Goal: Task Accomplishment & Management: Complete application form

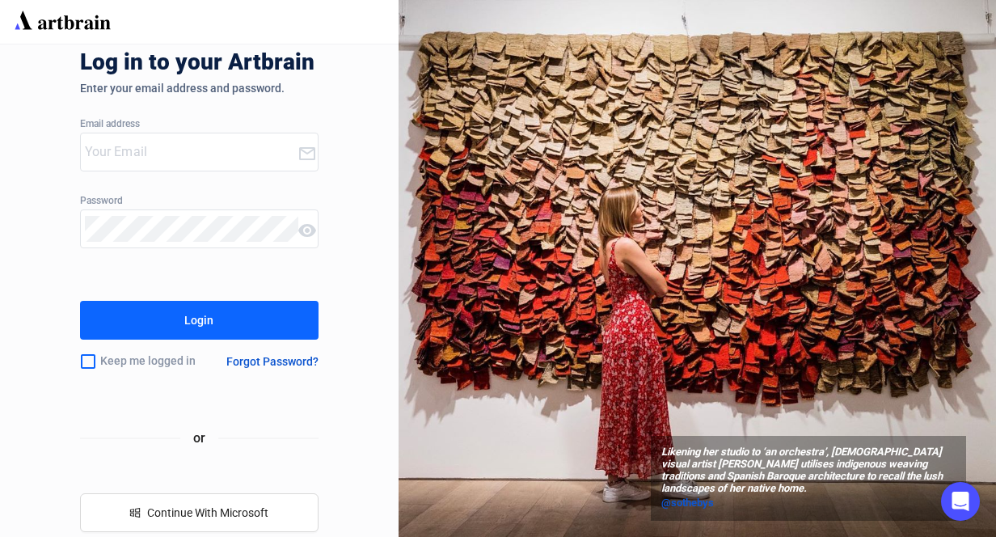
type input "[EMAIL_ADDRESS][DOMAIN_NAME]"
click at [98, 365] on div "Keep me logged in" at bounding box center [146, 361] width 132 height 34
click at [87, 364] on input "checkbox" at bounding box center [88, 361] width 16 height 34
checkbox input "true"
click at [113, 311] on button "Login" at bounding box center [199, 320] width 239 height 39
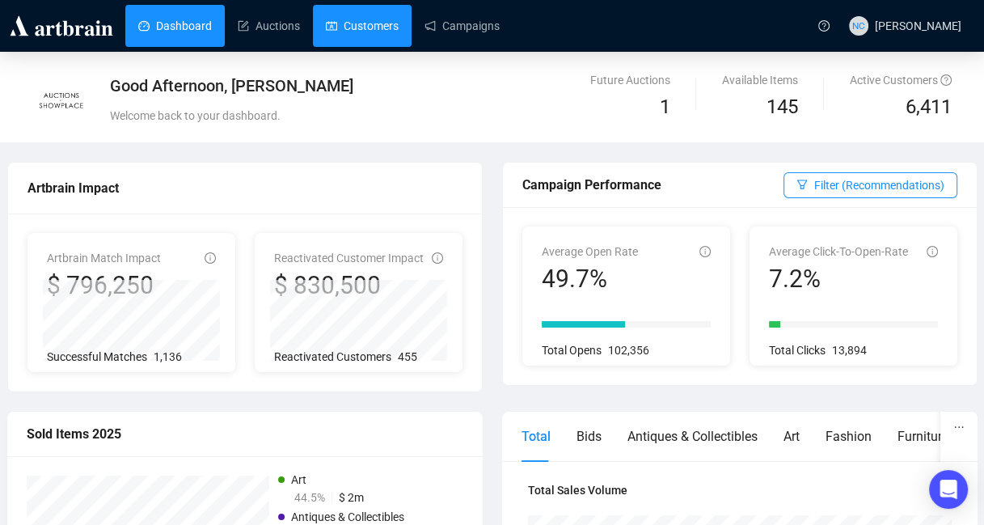
click at [377, 6] on link "Customers" at bounding box center [362, 26] width 73 height 42
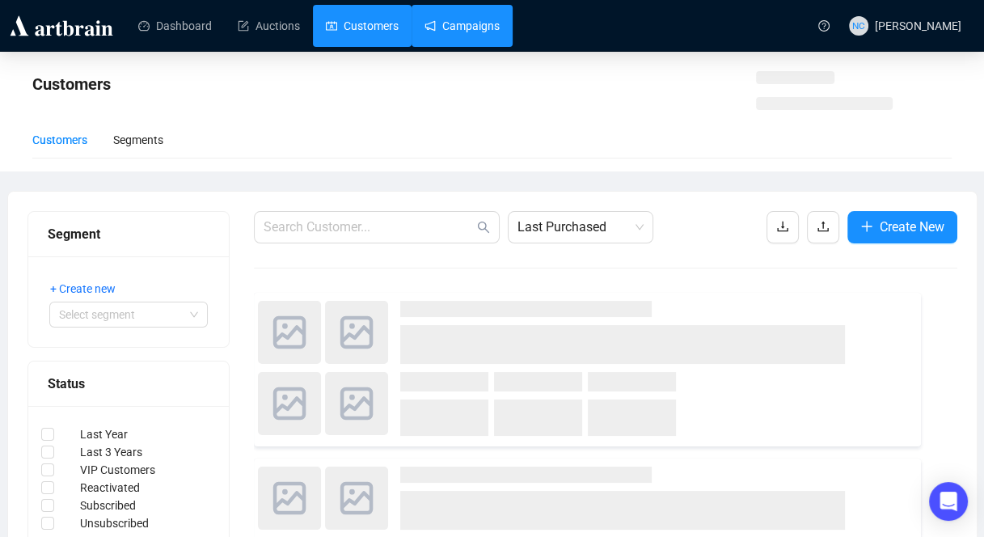
click at [436, 12] on link "Campaigns" at bounding box center [461, 26] width 75 height 42
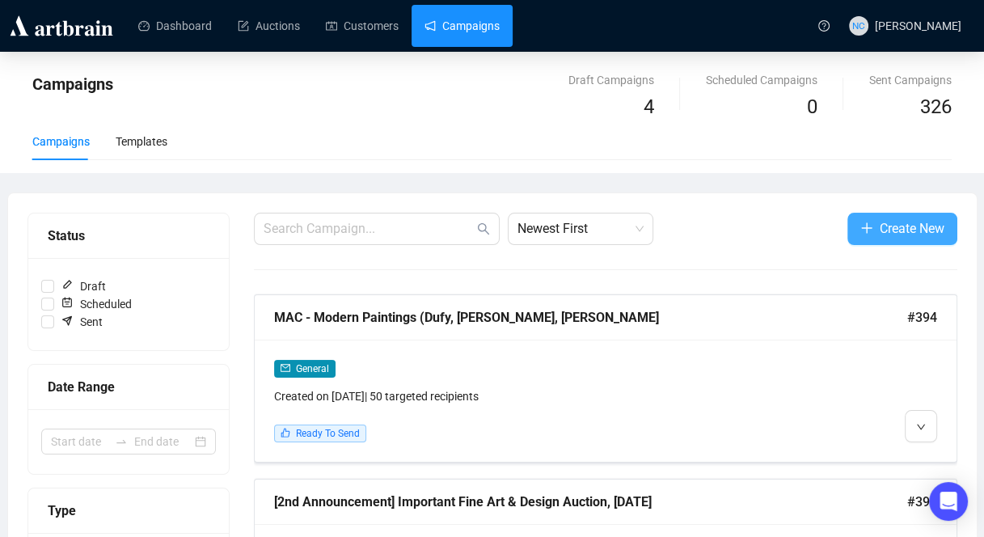
click at [905, 226] on span "Create New" at bounding box center [911, 228] width 65 height 20
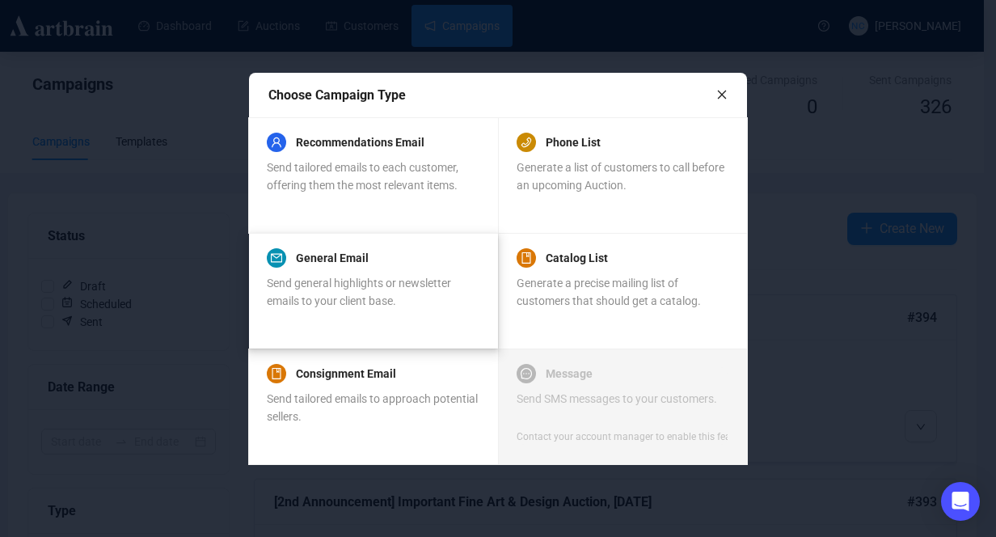
click at [403, 284] on span "Send general highlights or newsletter emails to your client base." at bounding box center [359, 291] width 184 height 31
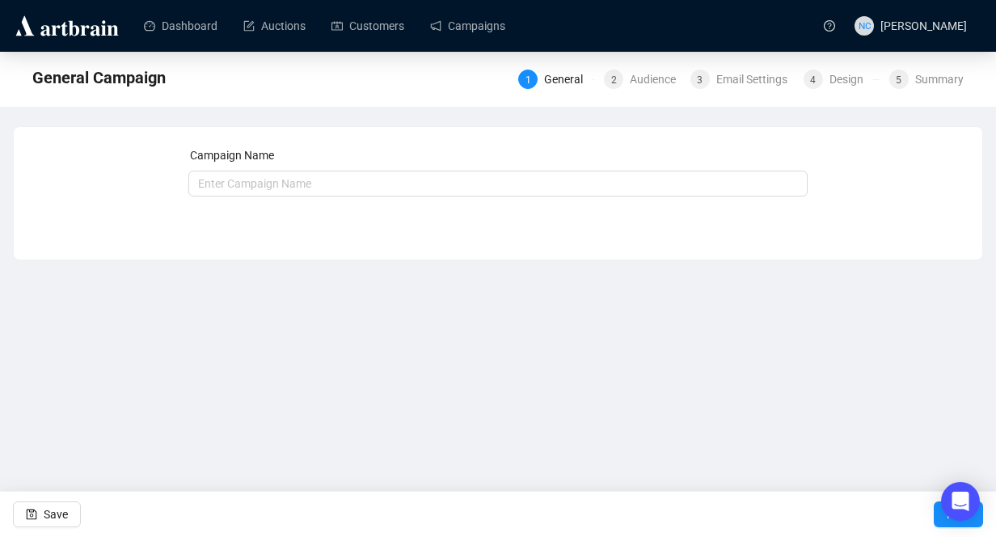
click at [395, 204] on div "Campaign Name Save Next" at bounding box center [498, 181] width 620 height 70
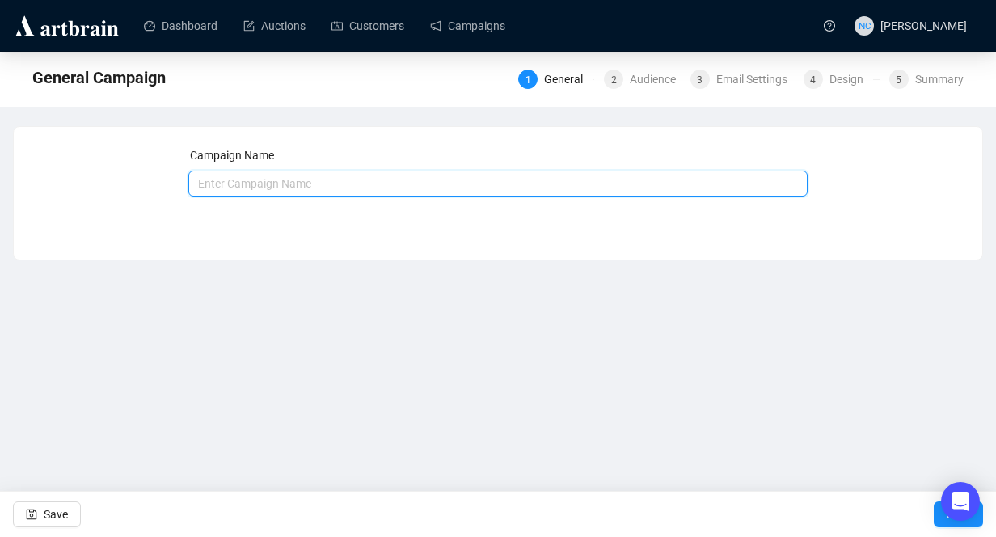
click at [395, 191] on input "text" at bounding box center [498, 184] width 620 height 26
type input "[DATE] Announcement"
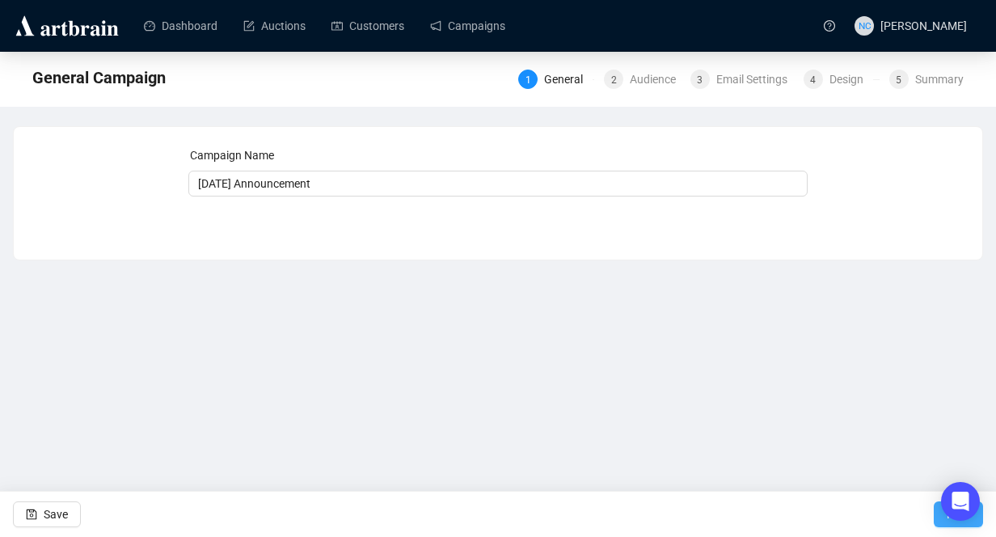
click at [980, 524] on button "Next" at bounding box center [958, 514] width 49 height 26
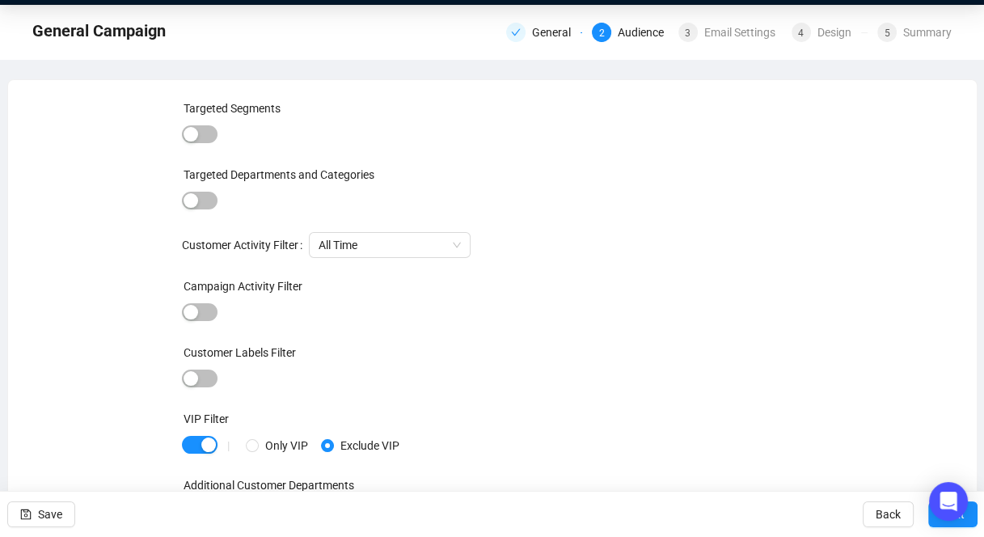
scroll to position [72, 0]
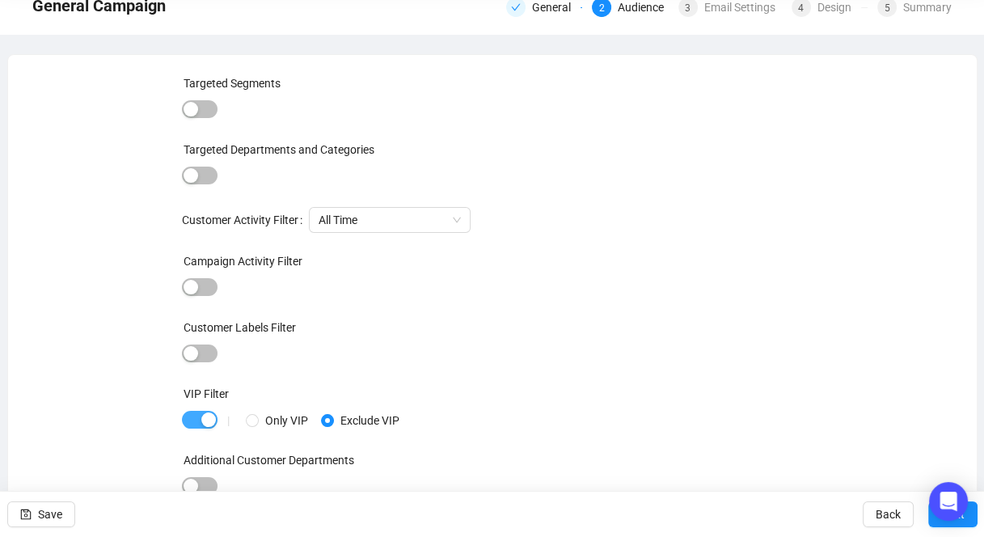
click at [195, 415] on span "button" at bounding box center [200, 420] width 36 height 18
click at [195, 415] on div "button" at bounding box center [190, 419] width 15 height 15
click at [970, 523] on button "Next" at bounding box center [952, 514] width 49 height 26
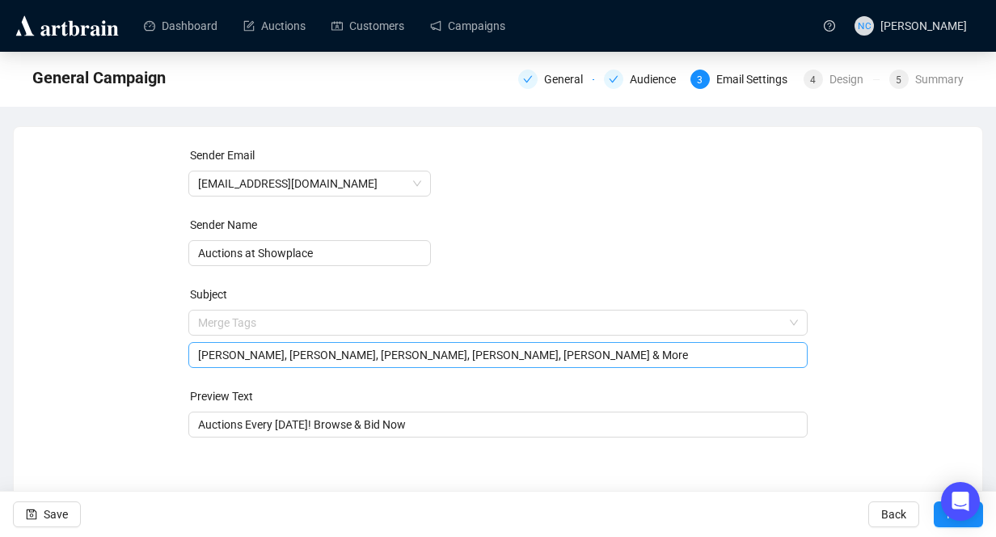
click at [378, 318] on span "Merge Tags [PERSON_NAME], [PERSON_NAME], [PERSON_NAME], [PERSON_NAME], [PERSON_…" at bounding box center [498, 338] width 620 height 45
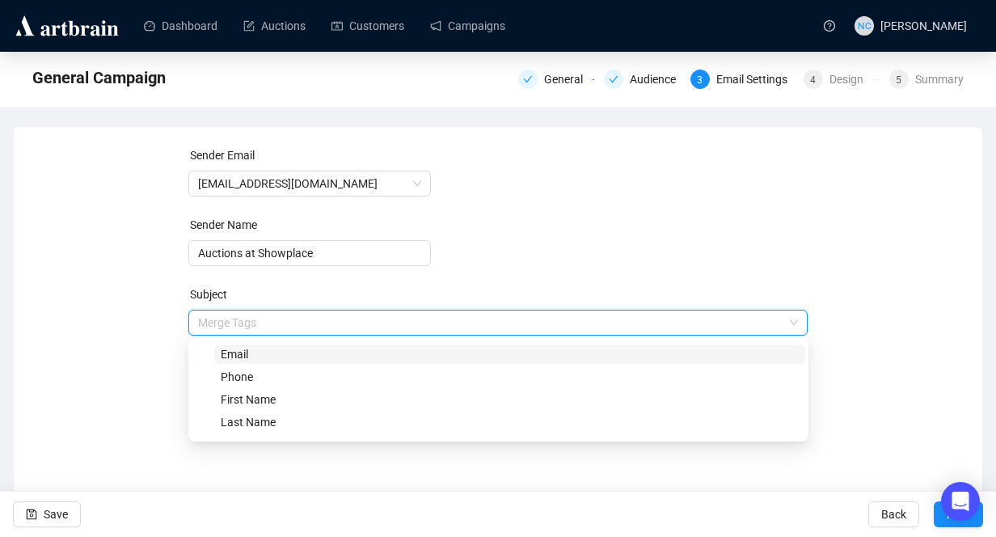
click at [378, 318] on input "search" at bounding box center [491, 322] width 586 height 24
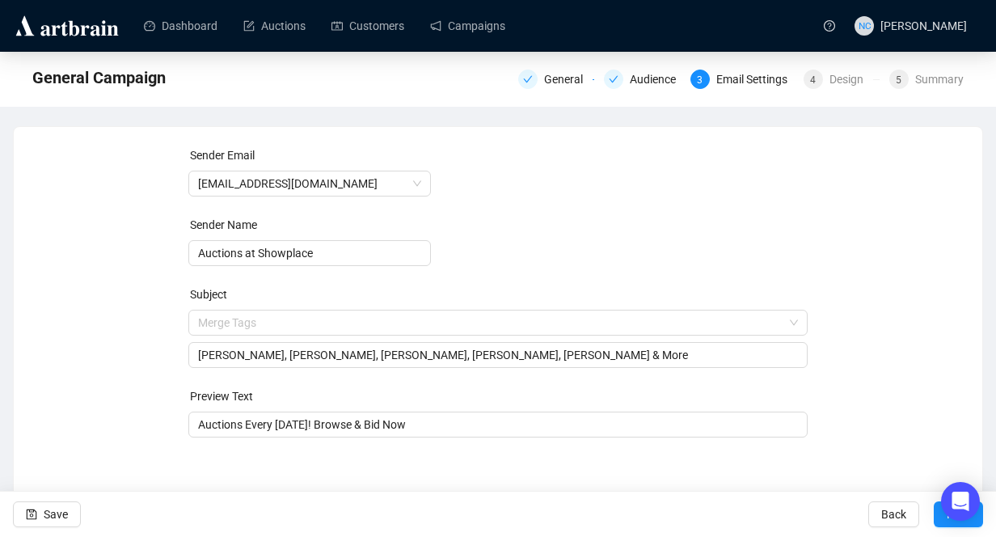
click at [818, 272] on div "Sender Email [EMAIL_ADDRESS][DOMAIN_NAME] Sender Name Auctions at Showplace Sub…" at bounding box center [498, 301] width 930 height 310
click at [511, 352] on input "[PERSON_NAME], [PERSON_NAME], [PERSON_NAME], [PERSON_NAME], [PERSON_NAME] & More" at bounding box center [498, 355] width 601 height 18
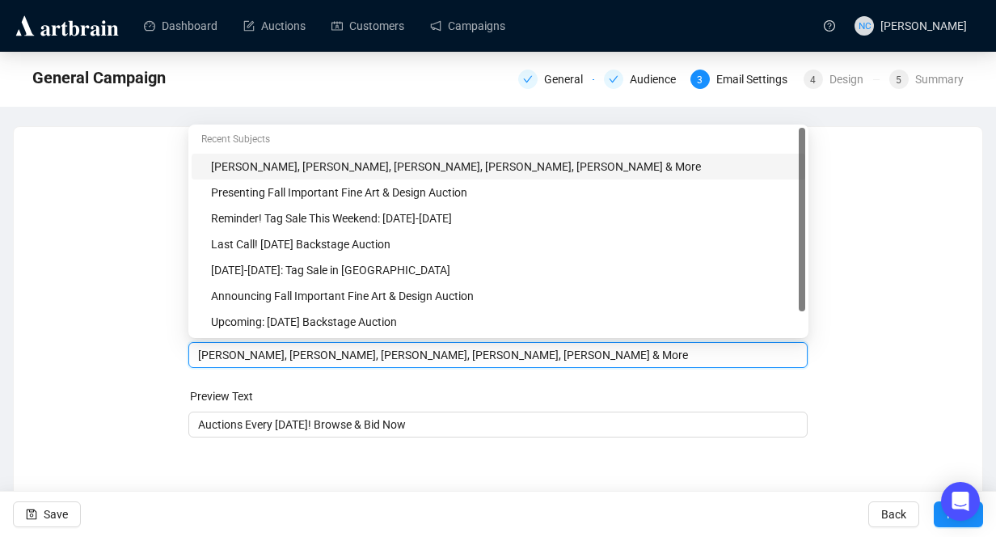
click at [511, 352] on input "[PERSON_NAME], [PERSON_NAME], [PERSON_NAME], [PERSON_NAME], [PERSON_NAME] & More" at bounding box center [498, 355] width 601 height 18
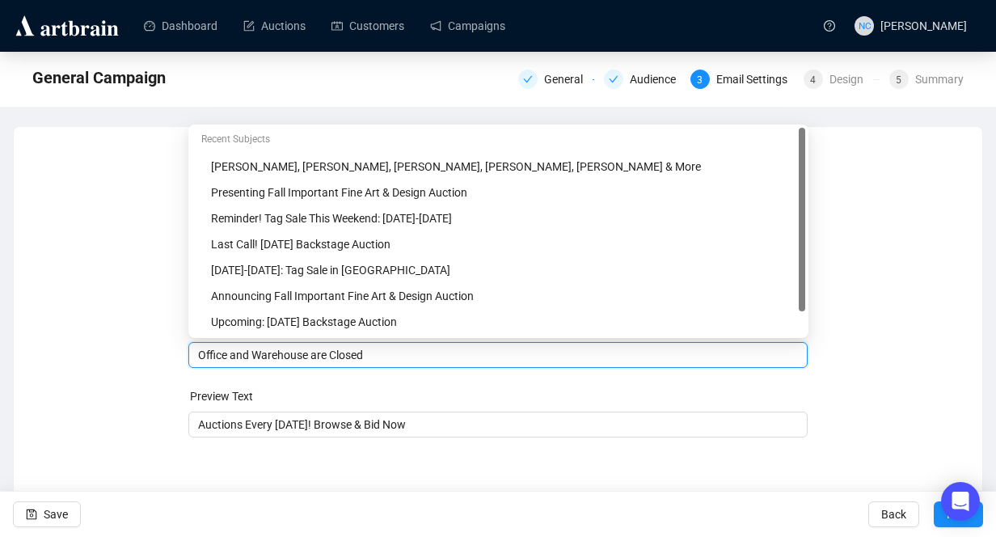
click at [200, 356] on input "Office and Warehouse are Closed" at bounding box center [498, 355] width 601 height 18
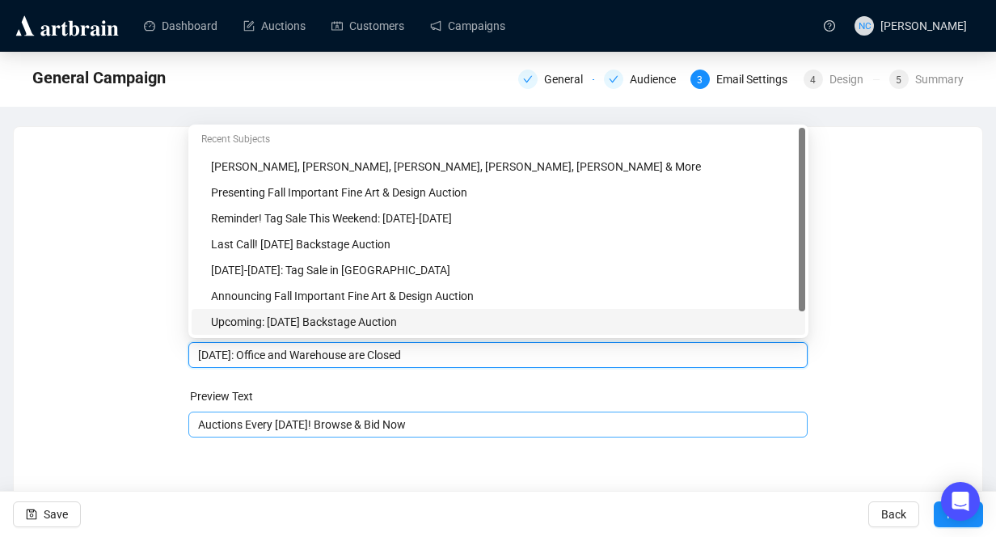
type input "[DATE]: Office and Warehouse are Closed"
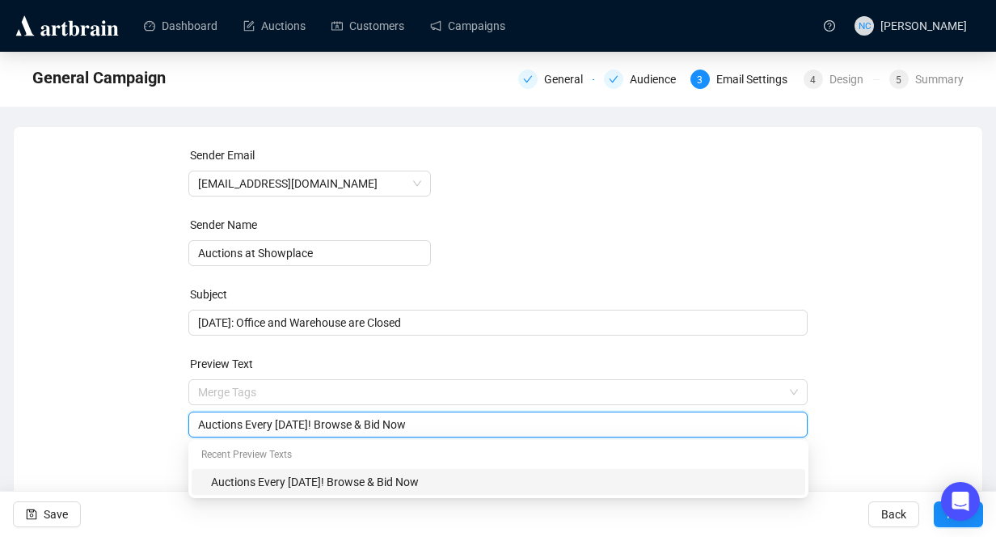
click at [402, 429] on input "Auctions Every [DATE]! Browse & Bid Now" at bounding box center [498, 424] width 601 height 18
click at [403, 428] on input "Auctions Every [DATE]! Browse & Bid Now" at bounding box center [498, 424] width 601 height 18
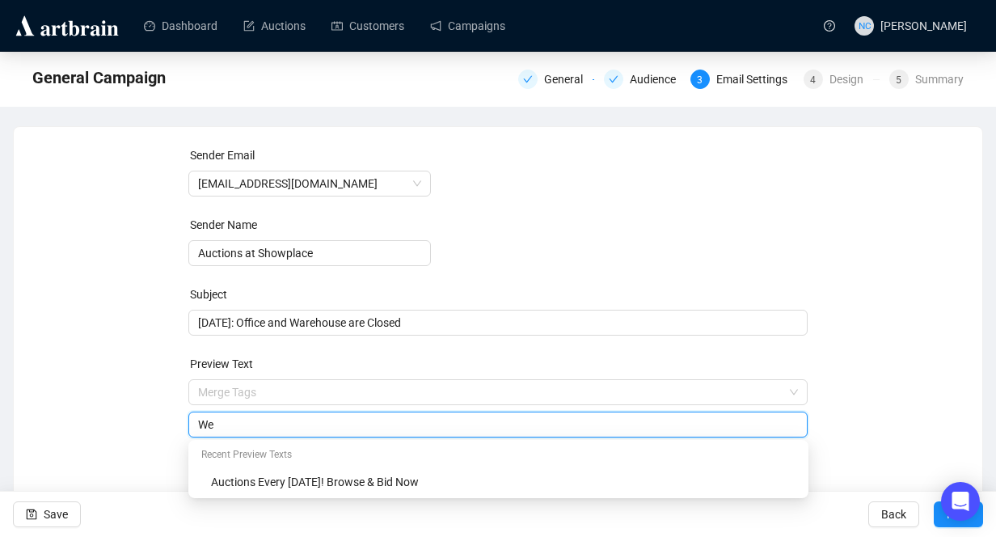
type input "W"
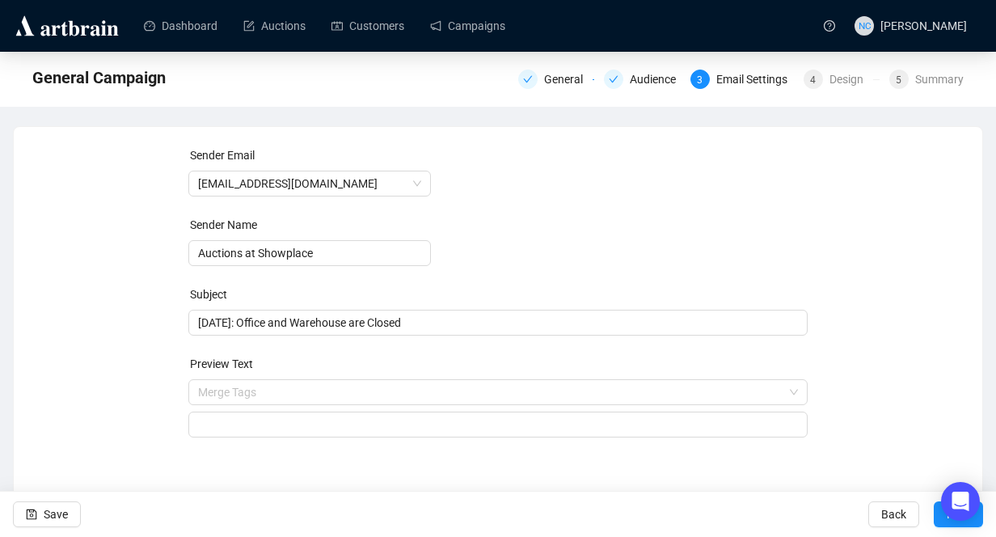
click at [223, 479] on div "Sender Email [EMAIL_ADDRESS][DOMAIN_NAME] Sender Name Auctions at Showplace Sub…" at bounding box center [498, 313] width 970 height 375
click at [308, 397] on input "search" at bounding box center [491, 392] width 586 height 24
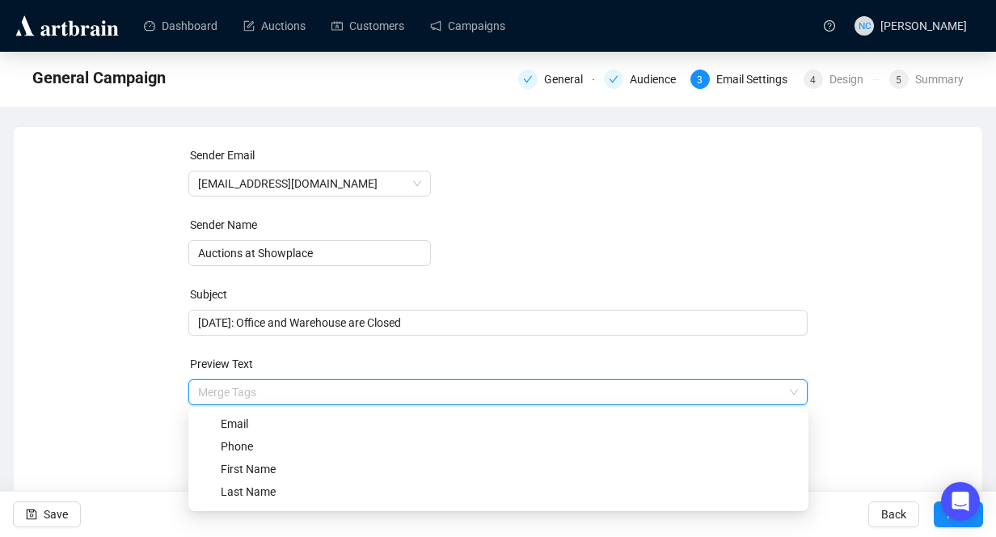
click at [133, 349] on div "Sender Email [EMAIL_ADDRESS][DOMAIN_NAME] Sender Name Auctions at Showplace Sub…" at bounding box center [498, 301] width 930 height 310
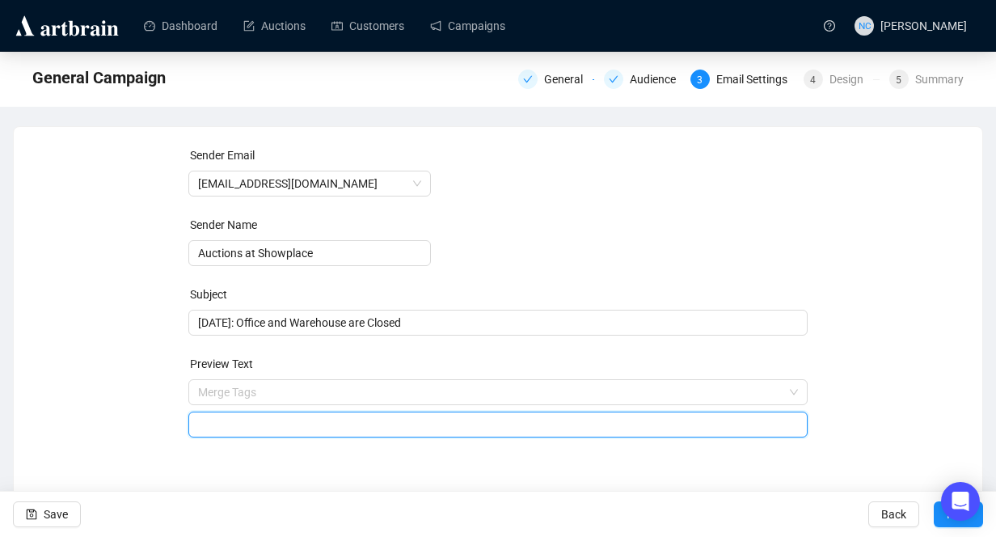
click at [230, 420] on input "search" at bounding box center [498, 424] width 601 height 24
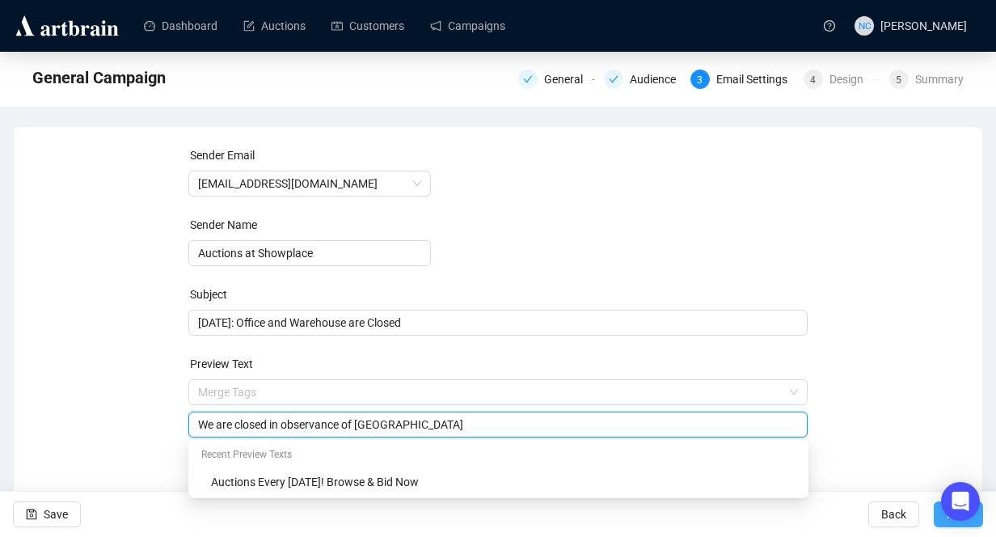
type input "We are closed in observance of [GEOGRAPHIC_DATA]"
click at [941, 525] on button "Next" at bounding box center [958, 514] width 49 height 26
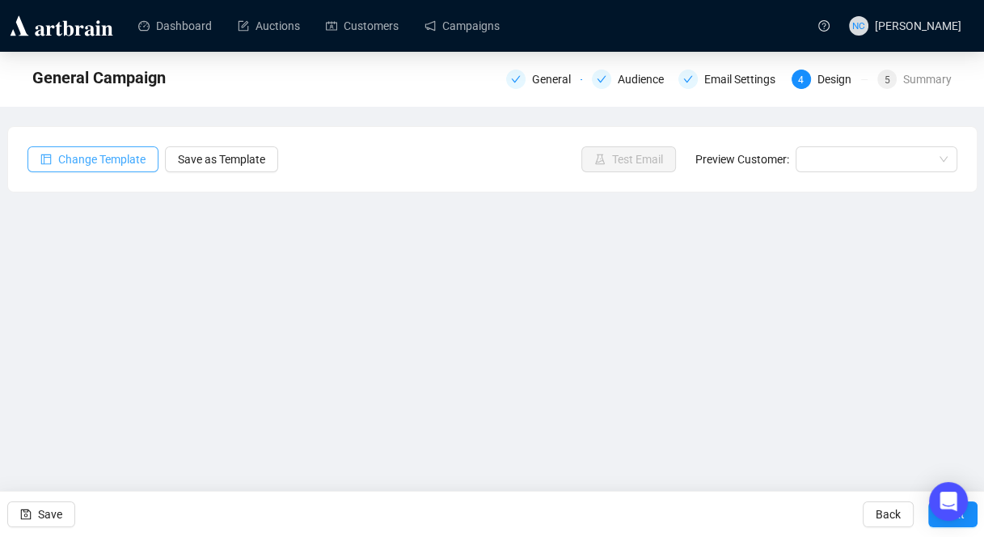
click at [77, 154] on span "Change Template" at bounding box center [101, 159] width 87 height 18
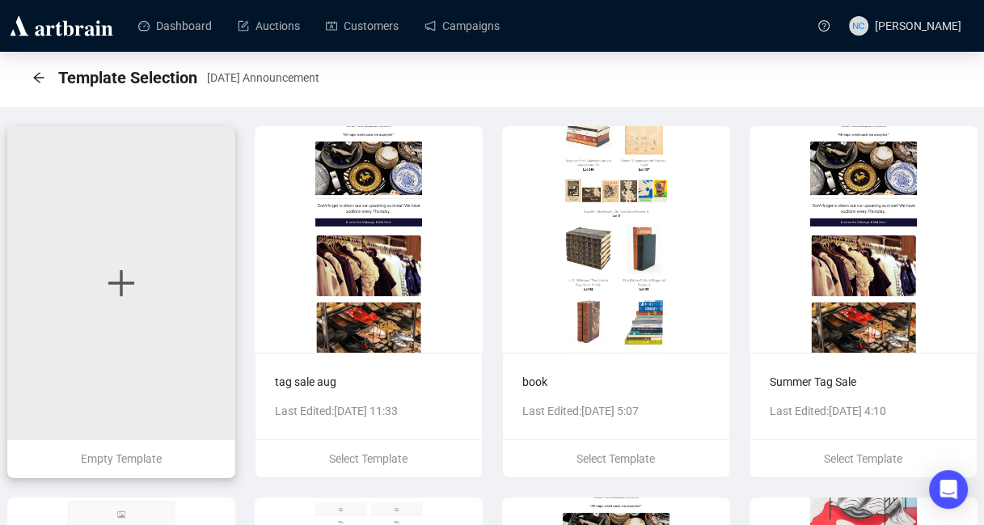
click at [165, 267] on div at bounding box center [121, 282] width 228 height 313
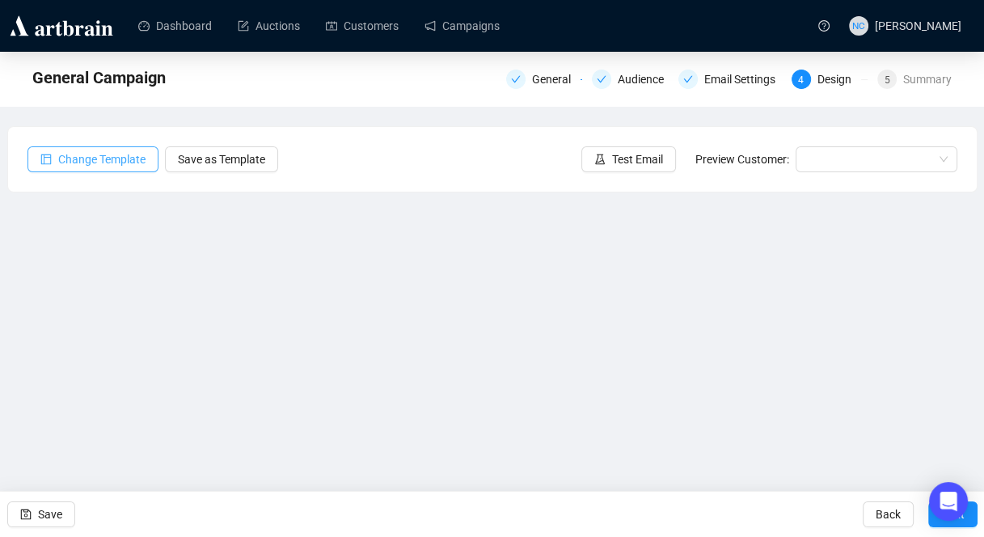
click at [104, 165] on span "Change Template" at bounding box center [101, 159] width 87 height 18
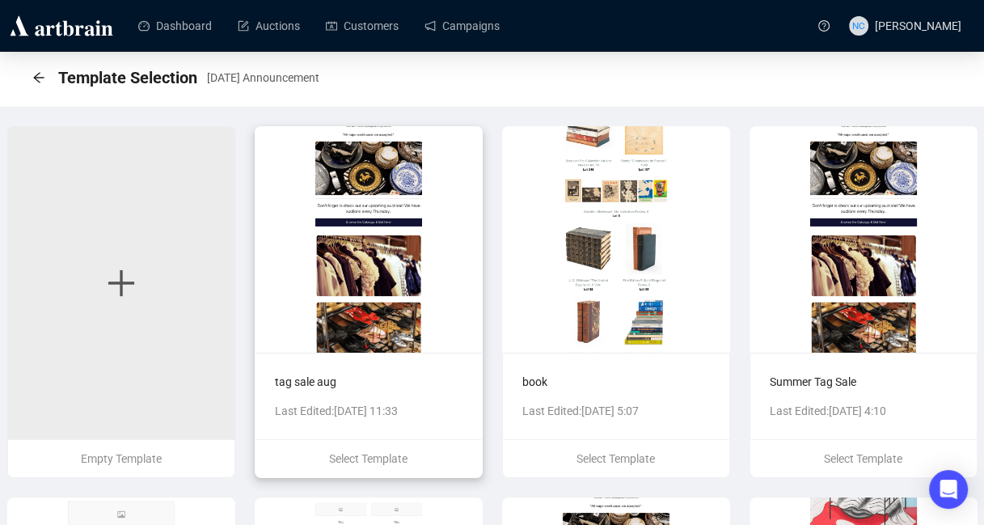
click at [382, 226] on img at bounding box center [369, 239] width 228 height 226
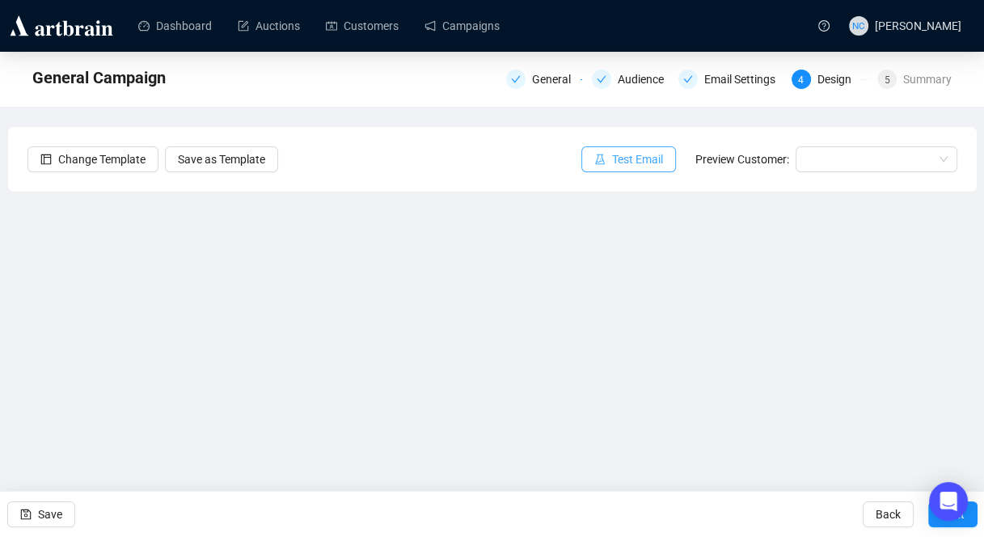
click at [630, 149] on button "Test Email" at bounding box center [628, 159] width 95 height 26
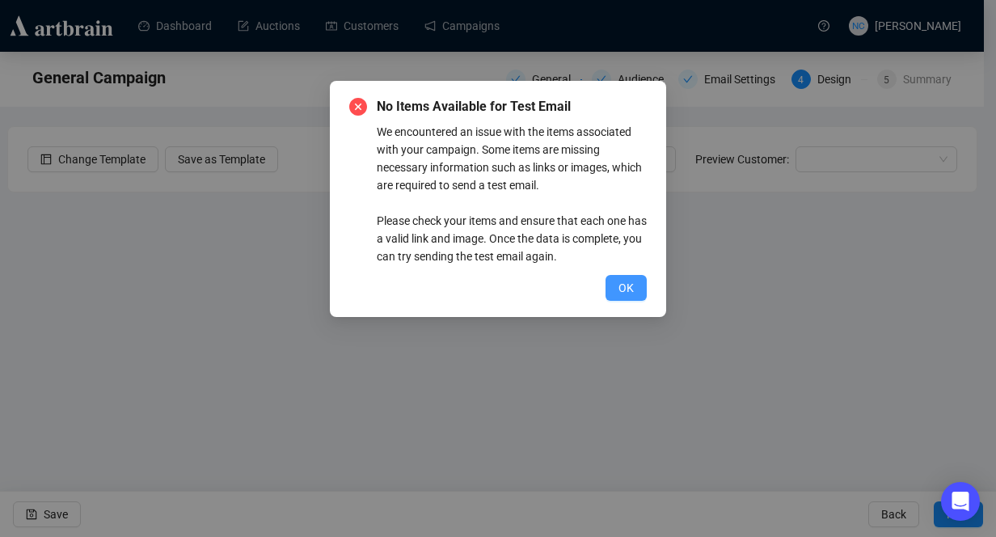
click at [634, 286] on button "OK" at bounding box center [625, 288] width 41 height 26
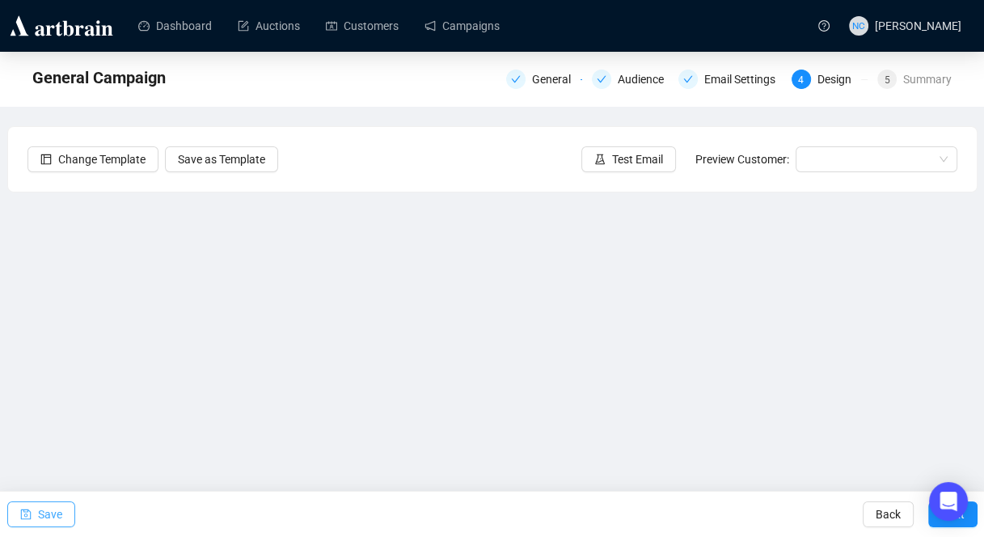
click at [55, 513] on span "Save" at bounding box center [50, 513] width 24 height 45
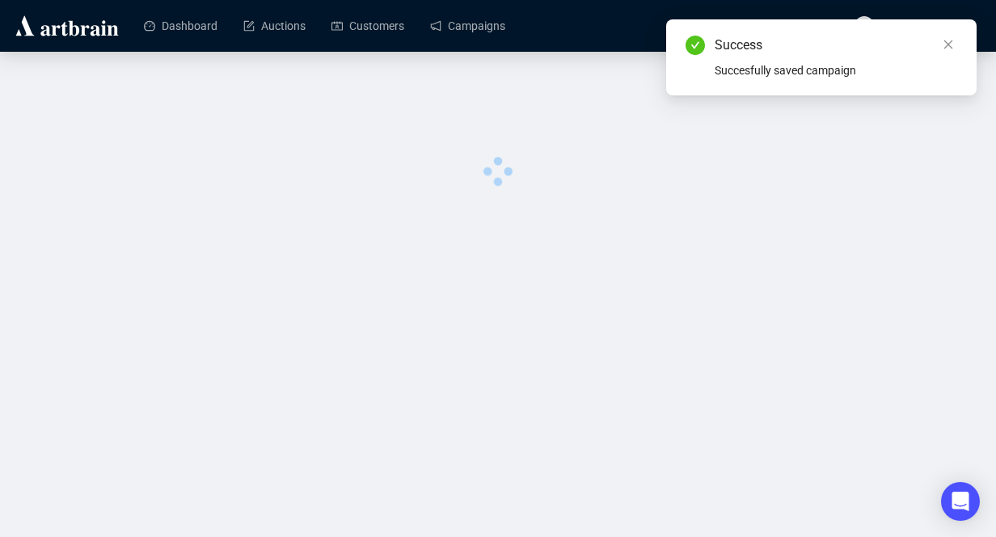
click at [618, 167] on div at bounding box center [497, 131] width 931 height 107
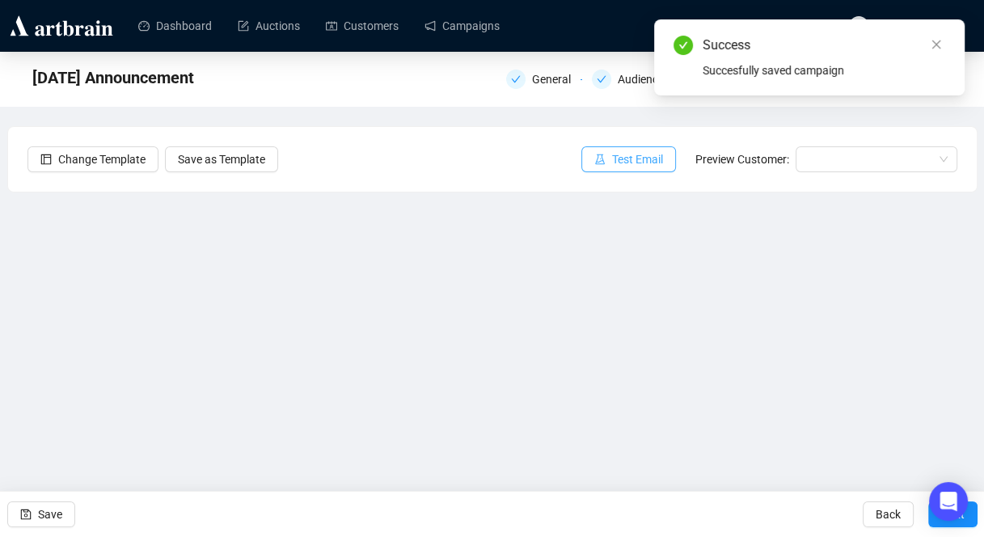
click at [618, 159] on span "Test Email" at bounding box center [637, 159] width 51 height 18
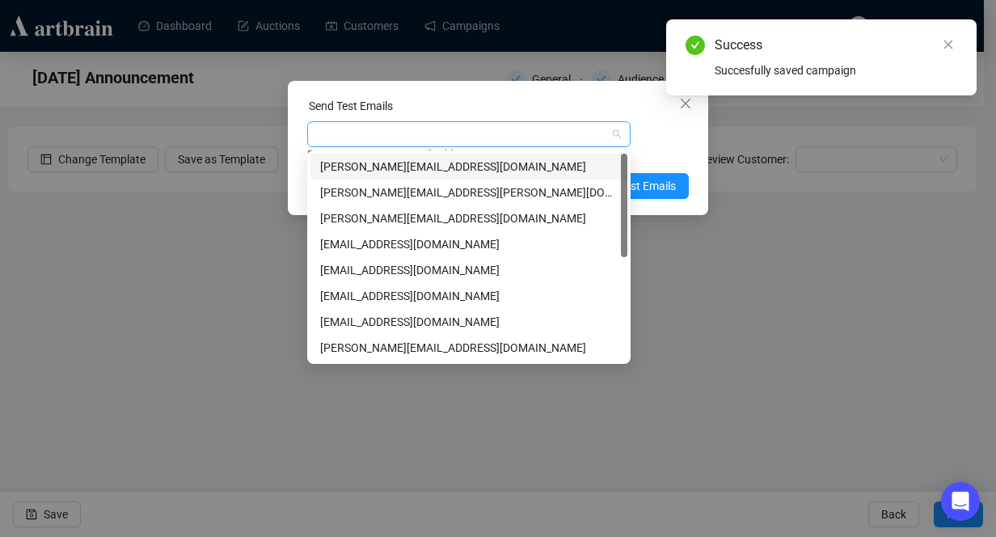
click at [468, 136] on div at bounding box center [460, 134] width 300 height 23
click at [458, 188] on div "[PERSON_NAME][EMAIL_ADDRESS][PERSON_NAME][DOMAIN_NAME]" at bounding box center [468, 192] width 297 height 18
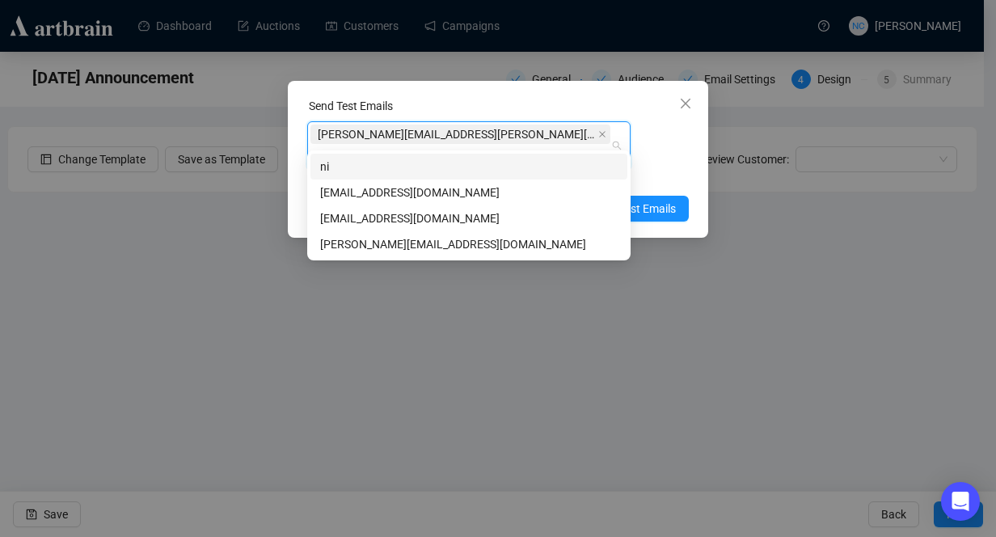
type input "nic"
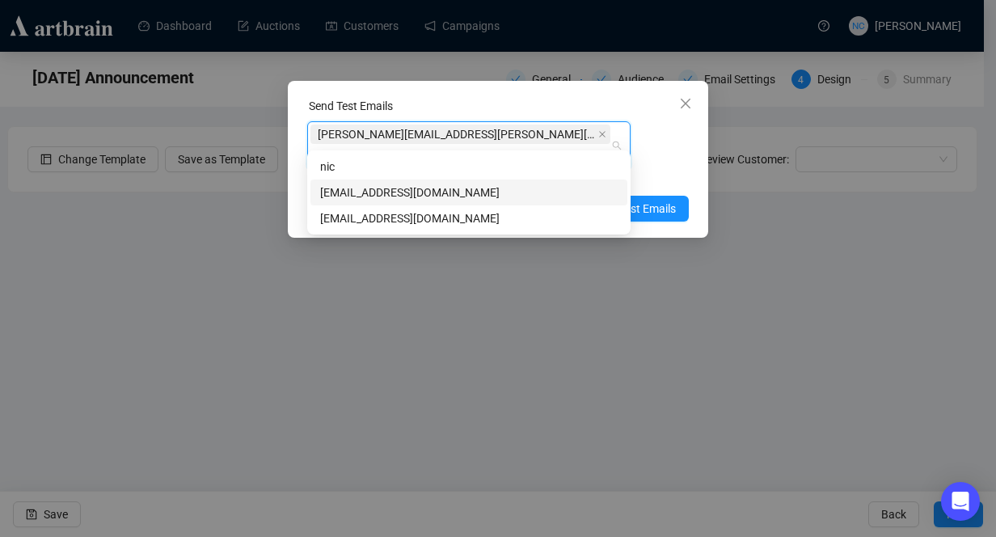
click at [517, 183] on div "[EMAIL_ADDRESS][DOMAIN_NAME]" at bounding box center [468, 192] width 317 height 26
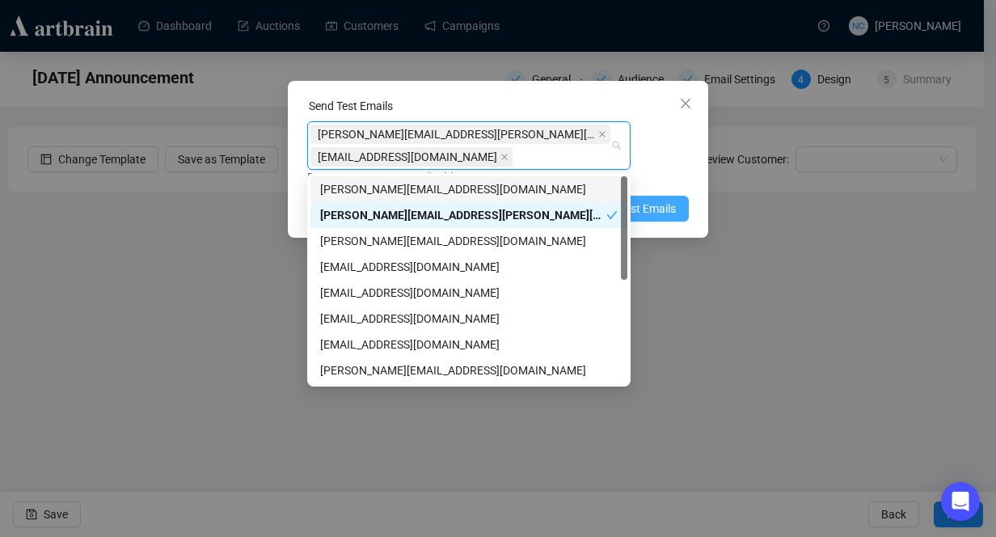
click at [652, 209] on span "Send Test Emails" at bounding box center [634, 209] width 84 height 18
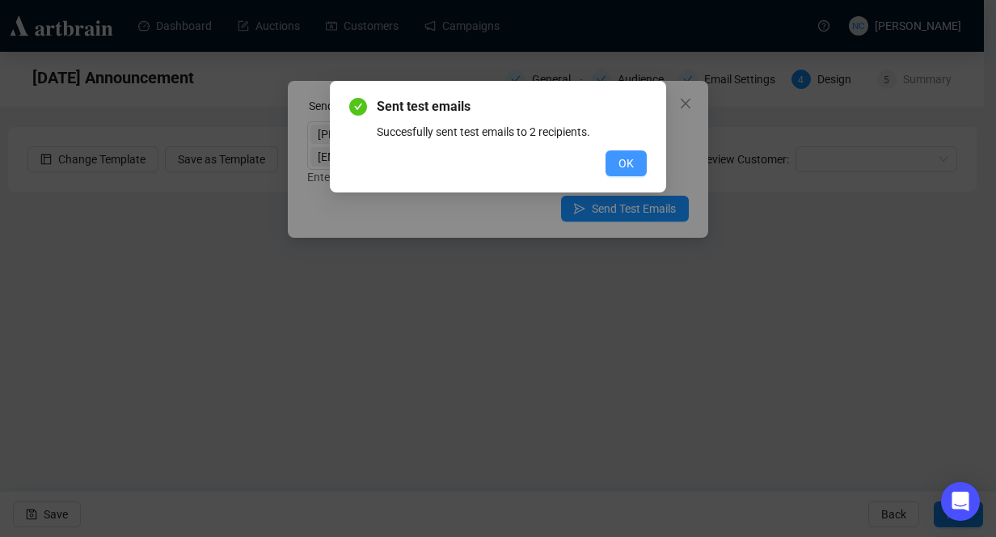
click at [617, 158] on button "OK" at bounding box center [625, 163] width 41 height 26
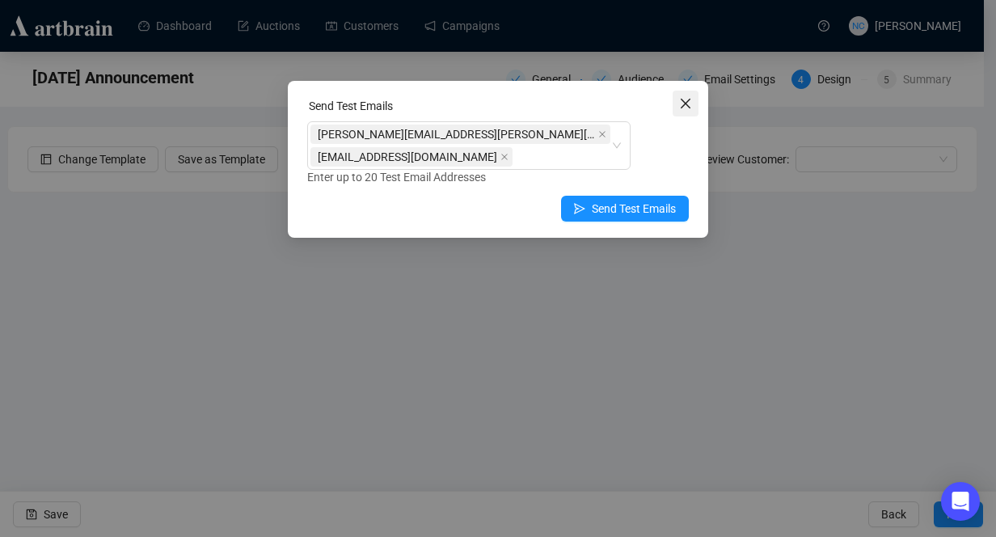
click at [676, 107] on span "Close" at bounding box center [686, 103] width 26 height 13
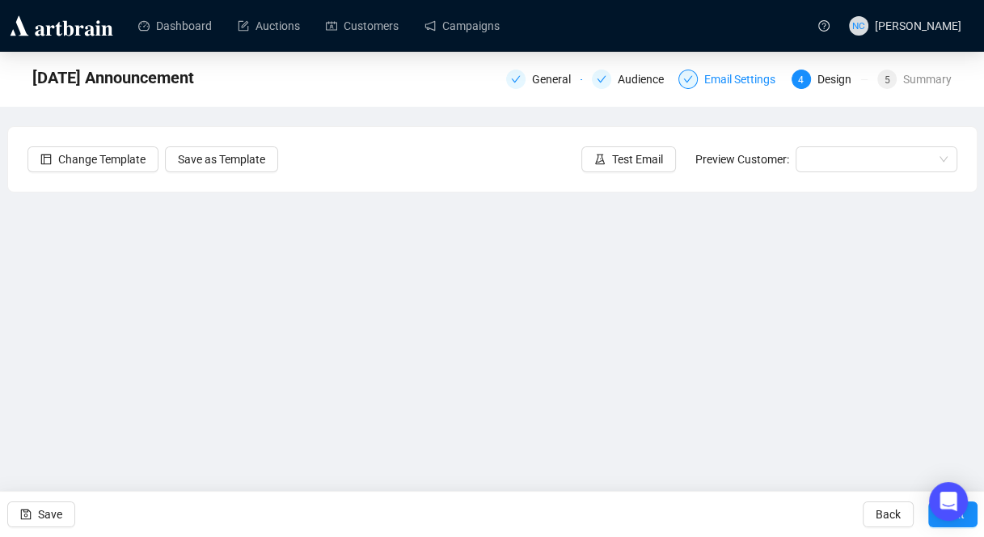
click at [724, 86] on div "Email Settings" at bounding box center [744, 79] width 81 height 19
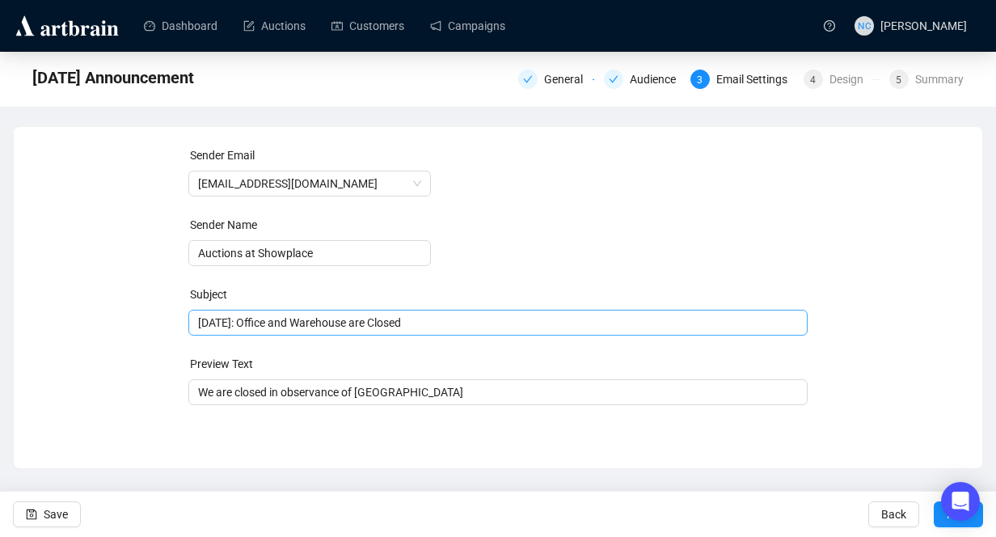
click at [291, 331] on span "[DATE]: Office and Warehouse are Closed" at bounding box center [498, 323] width 601 height 18
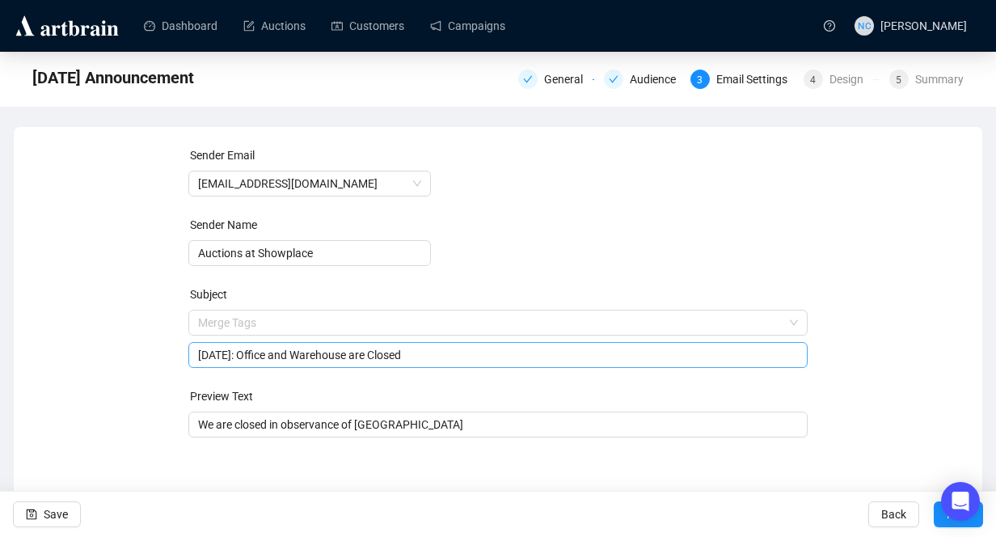
click at [291, 331] on input "search" at bounding box center [491, 322] width 586 height 24
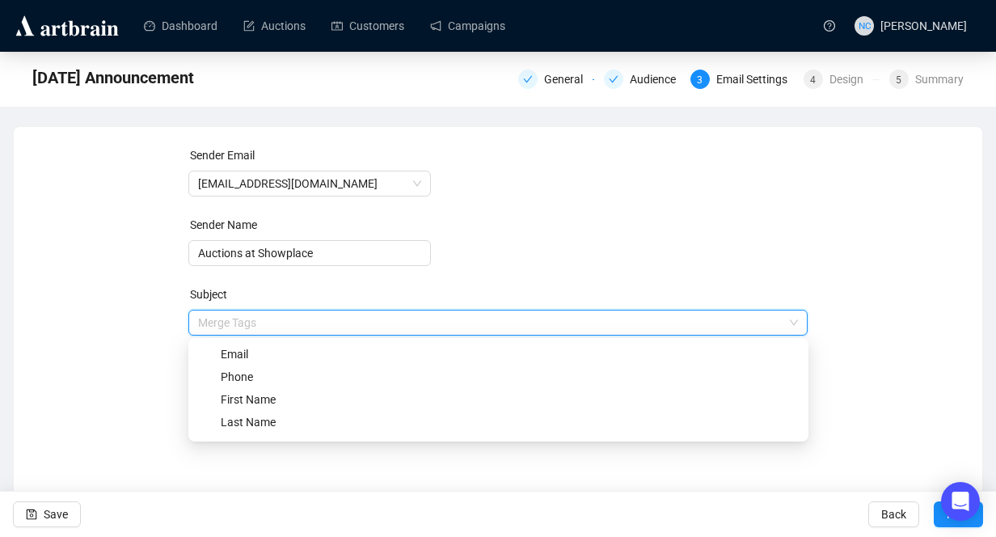
drag, startPoint x: 113, startPoint y: 311, endPoint x: 238, endPoint y: 326, distance: 125.3
click at [114, 311] on div "Sender Email [EMAIL_ADDRESS][DOMAIN_NAME] Sender Name Auctions at Showplace Sub…" at bounding box center [498, 301] width 930 height 310
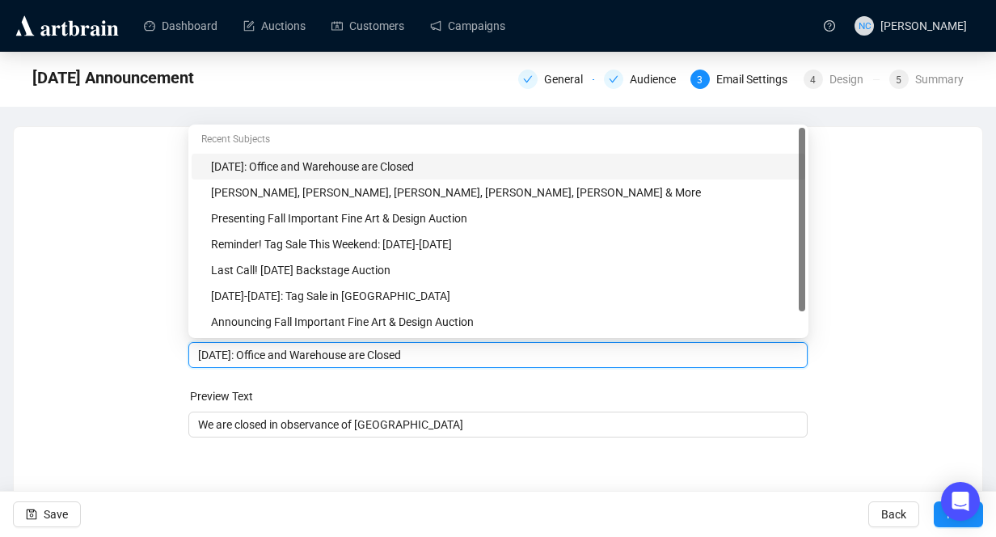
click at [251, 355] on input "[DATE]: Office and Warehouse are Closed" at bounding box center [498, 355] width 601 height 18
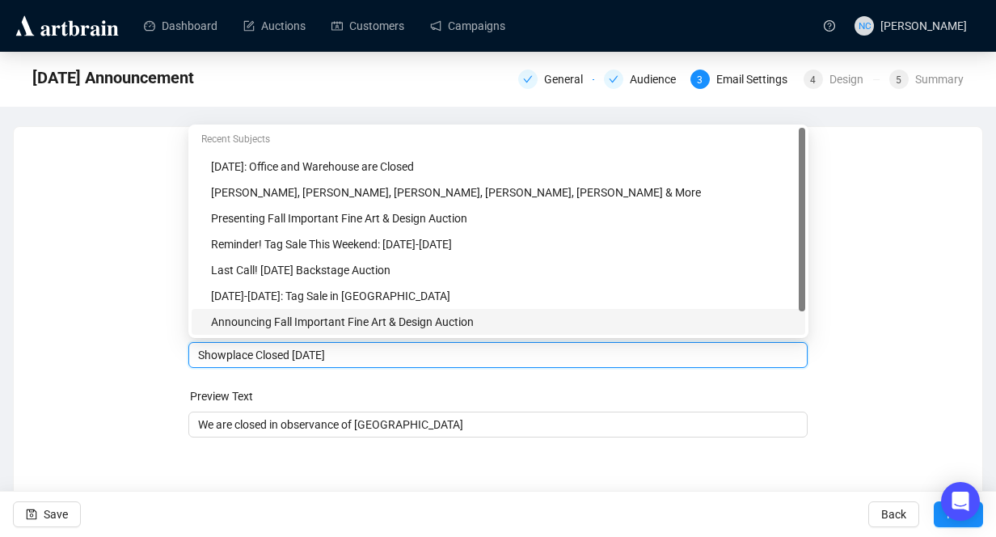
click at [252, 358] on input "Showplace Closed [DATE]" at bounding box center [498, 355] width 601 height 18
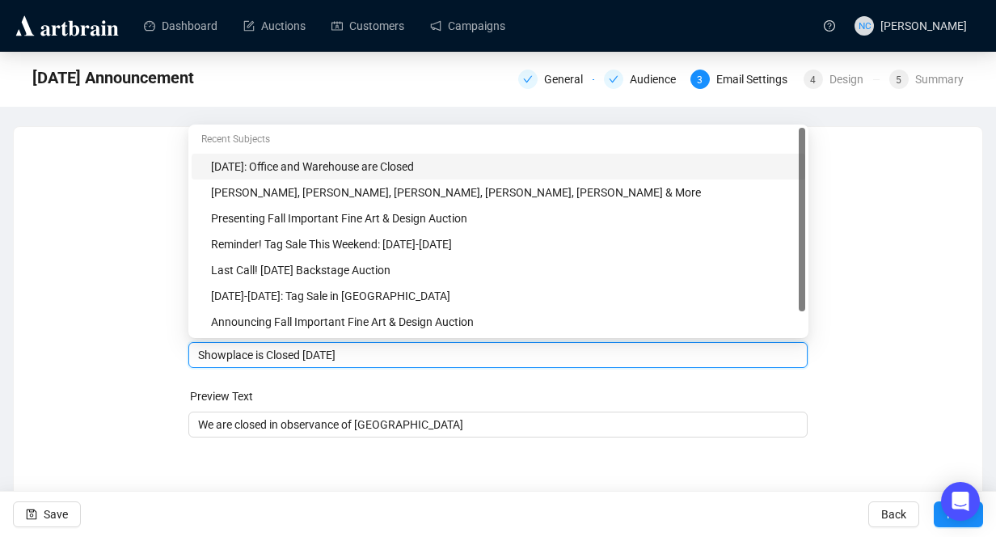
type input "Showplace is Closed [DATE]"
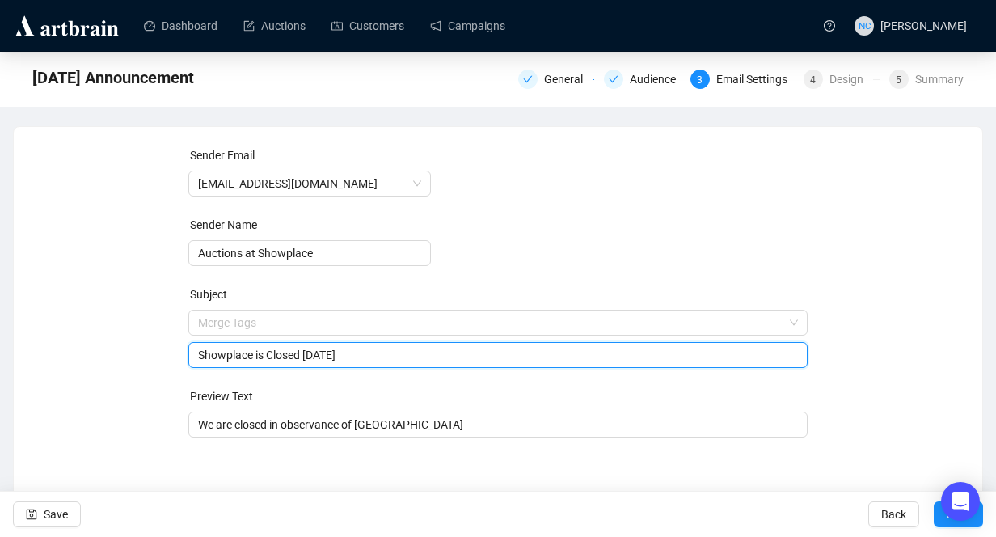
click at [942, 346] on div "Sender Email [EMAIL_ADDRESS][DOMAIN_NAME] Sender Name Auctions at Showplace Sub…" at bounding box center [498, 301] width 930 height 310
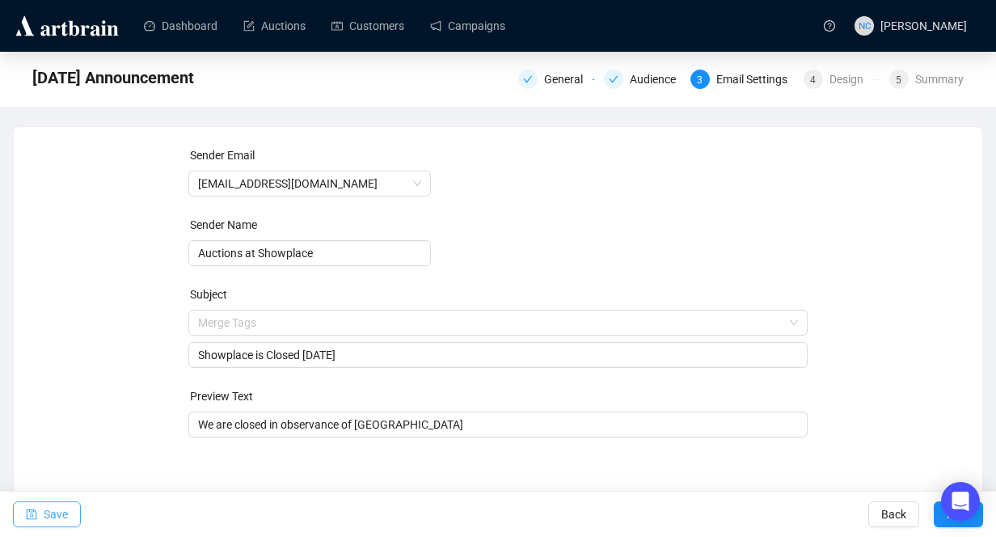
click at [49, 526] on span "Save" at bounding box center [56, 513] width 24 height 45
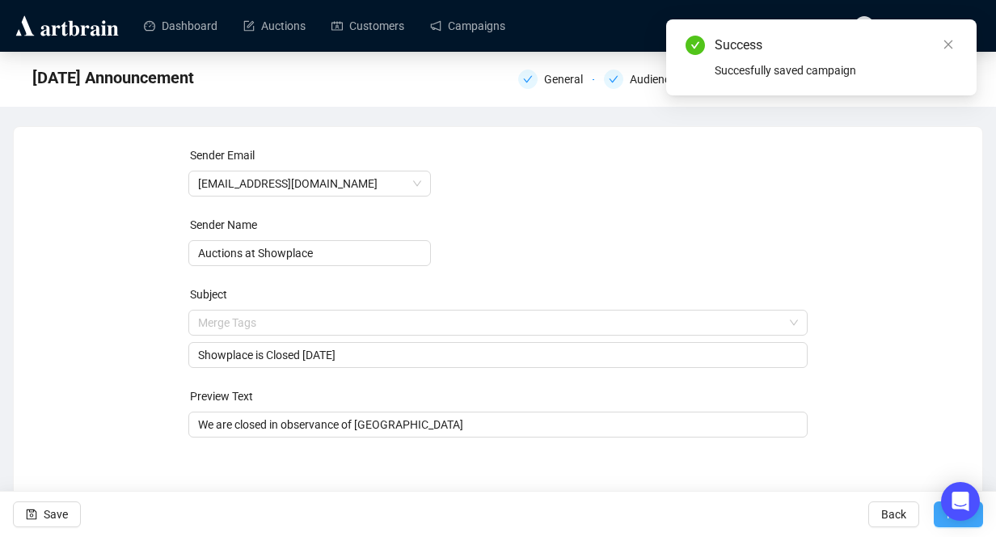
click at [941, 525] on button "Next" at bounding box center [958, 514] width 49 height 26
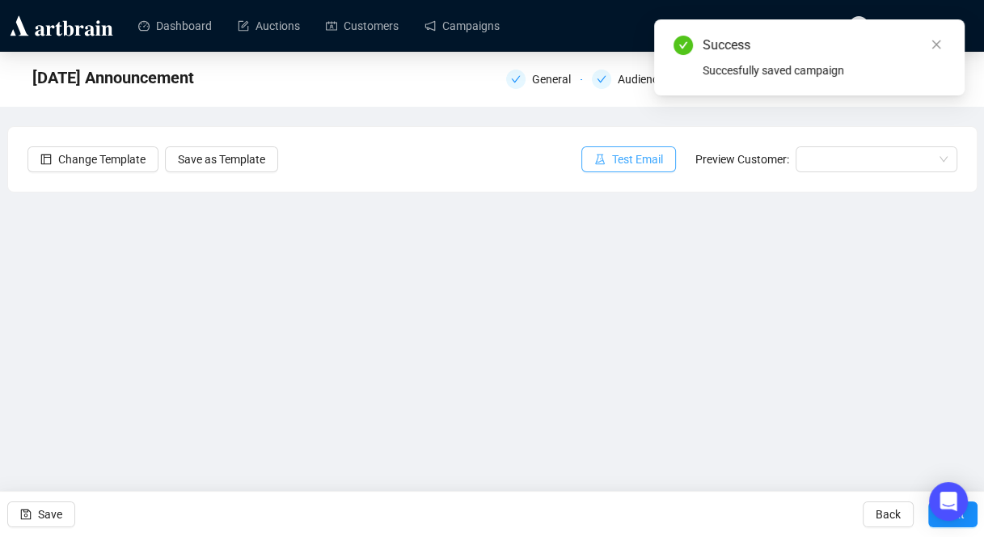
click at [609, 157] on button "Test Email" at bounding box center [628, 159] width 95 height 26
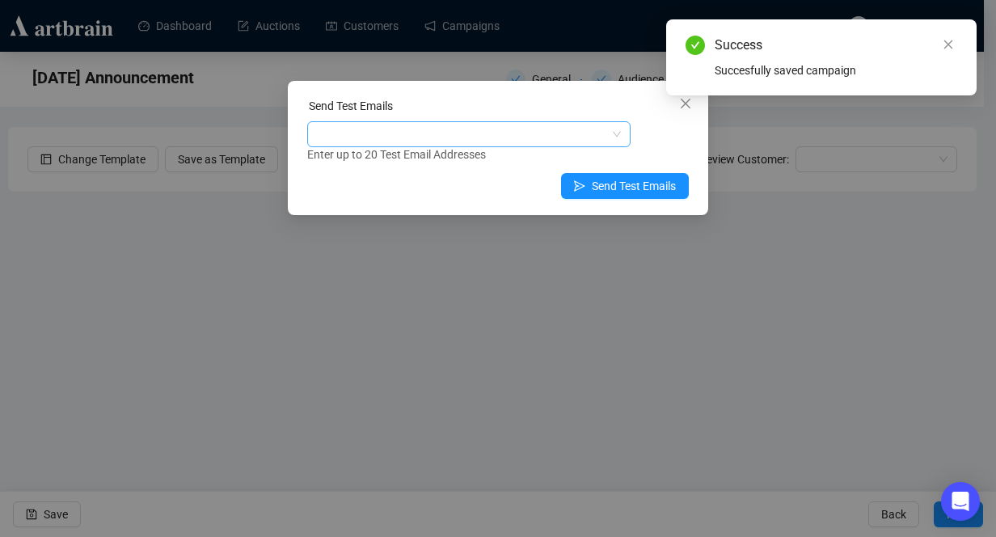
click at [435, 138] on div at bounding box center [460, 134] width 300 height 23
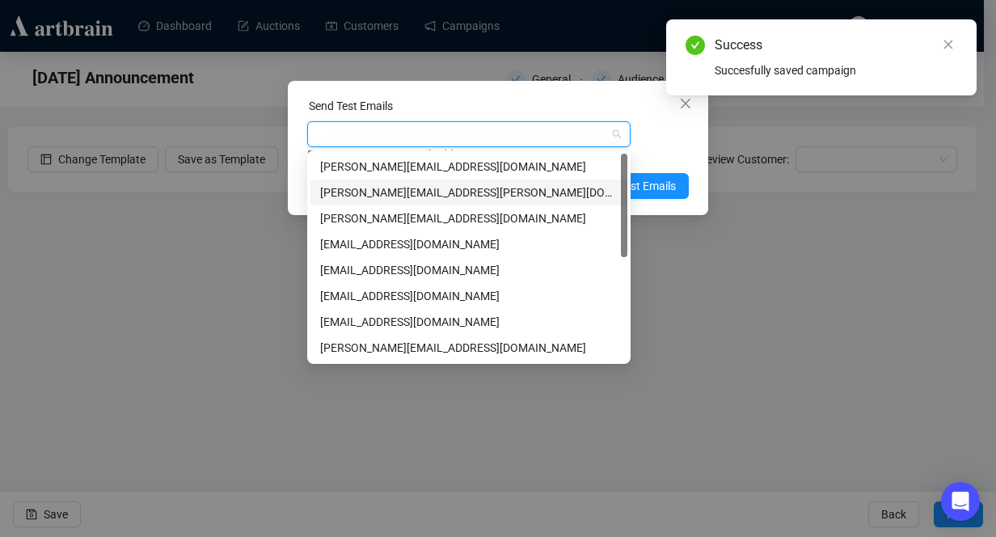
click at [433, 198] on div "[PERSON_NAME][EMAIL_ADDRESS][PERSON_NAME][DOMAIN_NAME]" at bounding box center [468, 192] width 297 height 18
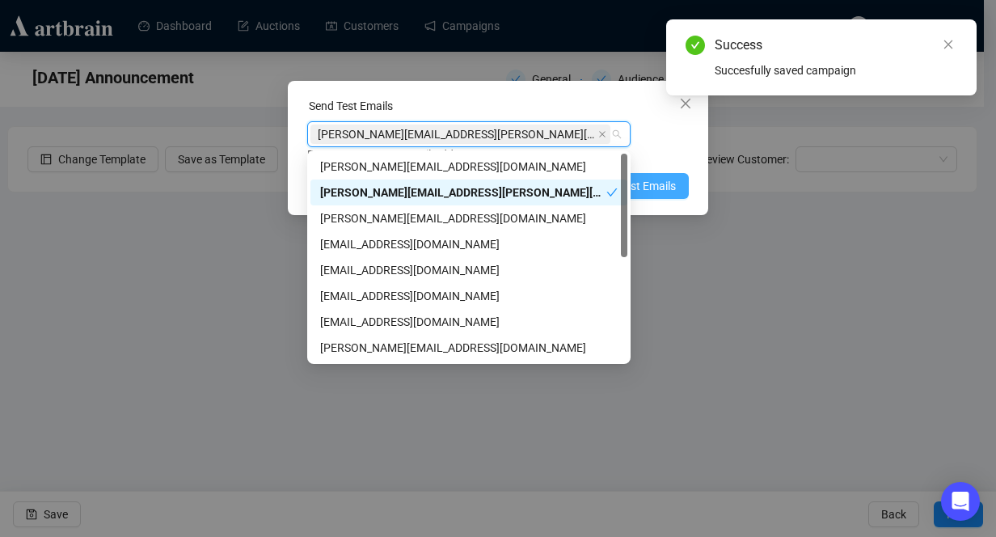
click at [659, 180] on span "Send Test Emails" at bounding box center [634, 186] width 84 height 18
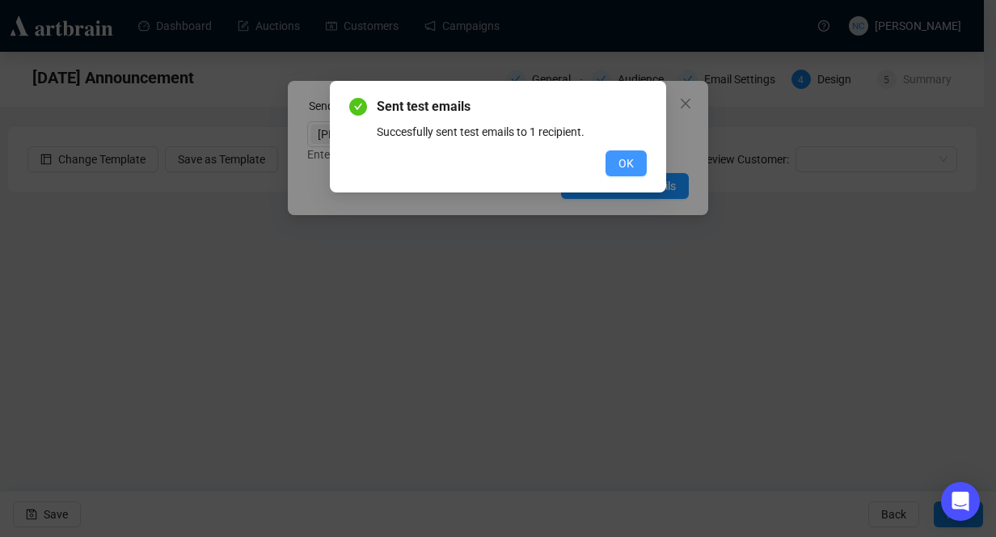
click at [607, 168] on button "OK" at bounding box center [625, 163] width 41 height 26
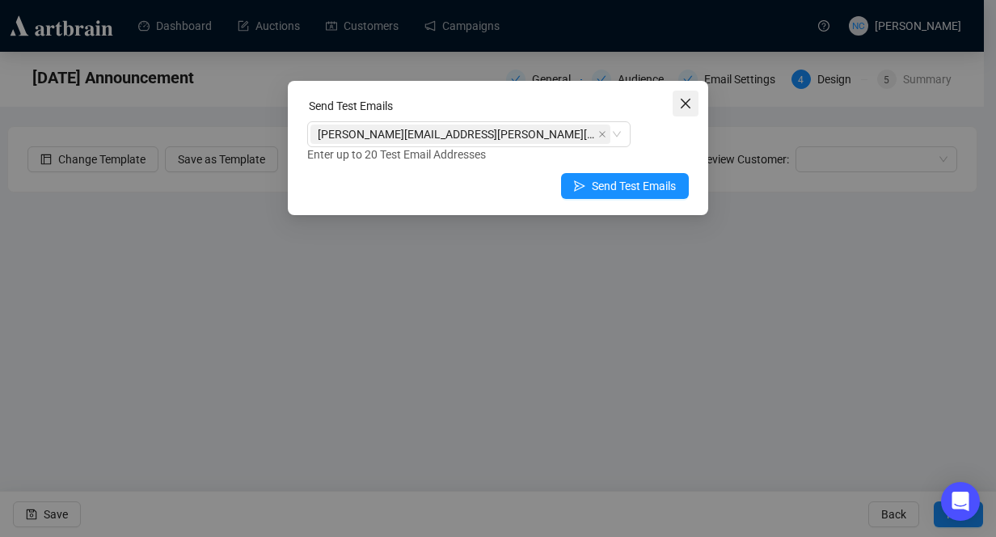
click at [677, 103] on span "Close" at bounding box center [686, 103] width 26 height 13
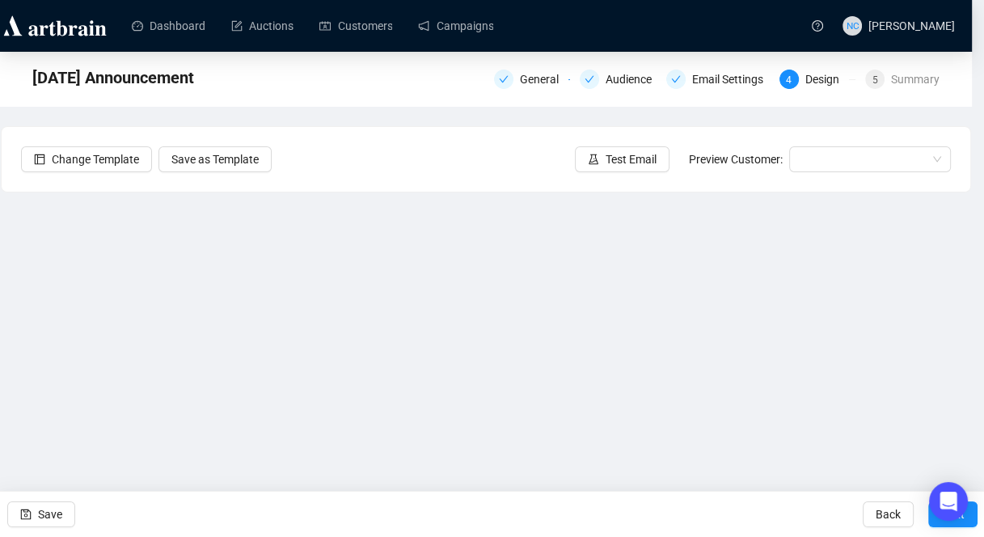
click at [730, 79] on div "Email Settings" at bounding box center [732, 79] width 81 height 19
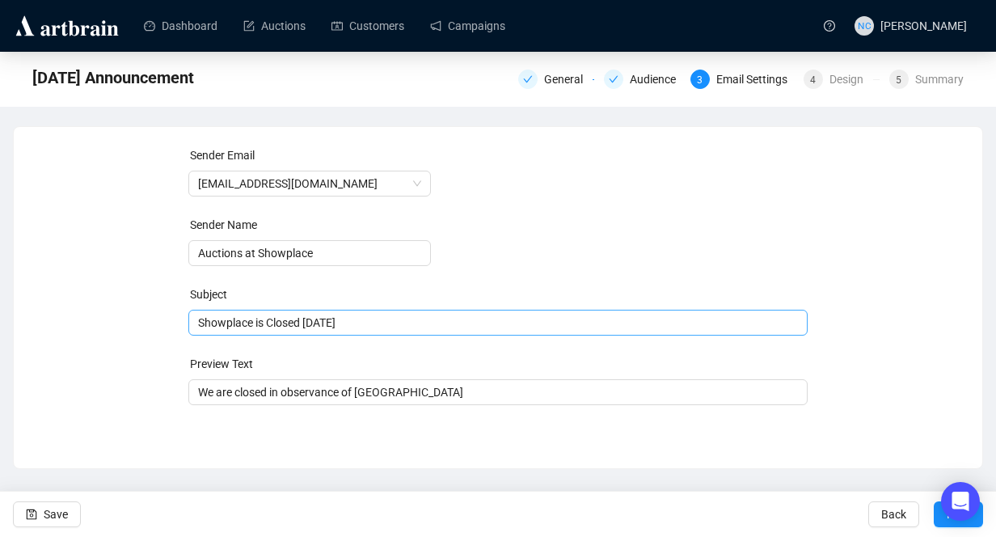
click at [252, 324] on span "Showplace is Closed [DATE]" at bounding box center [498, 322] width 620 height 13
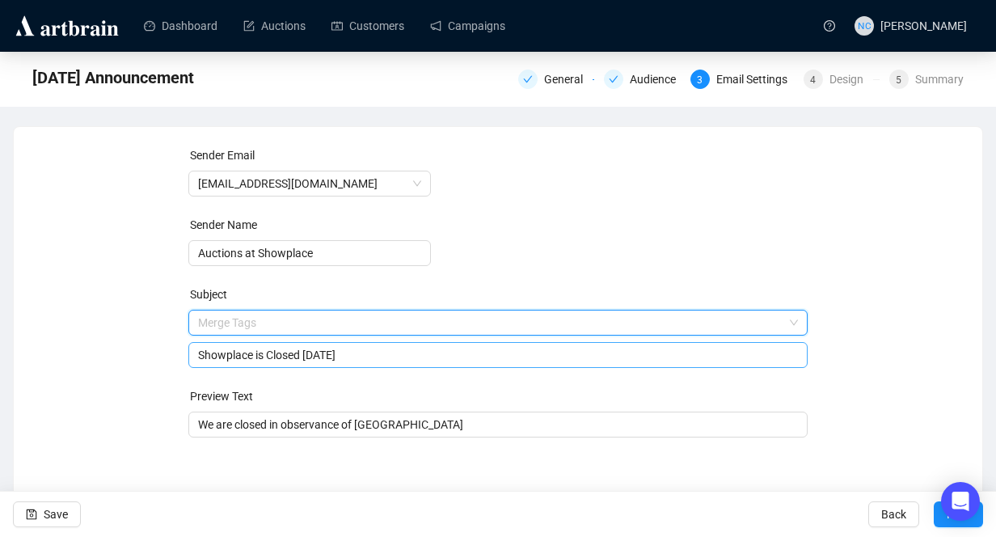
click at [252, 324] on input "search" at bounding box center [491, 322] width 586 height 24
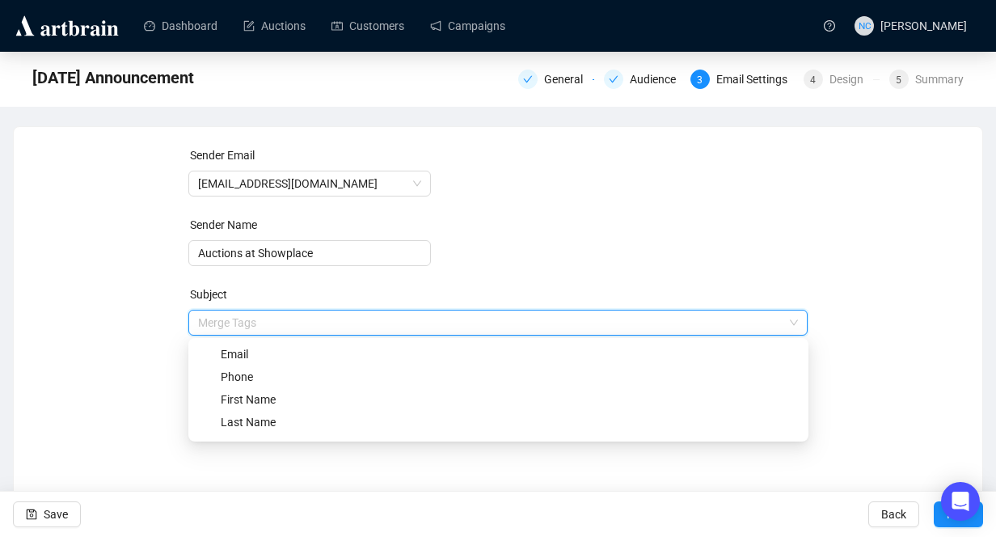
click at [124, 335] on div "Sender Email [EMAIL_ADDRESS][DOMAIN_NAME] Sender Name Auctions at Showplace Sub…" at bounding box center [498, 301] width 930 height 310
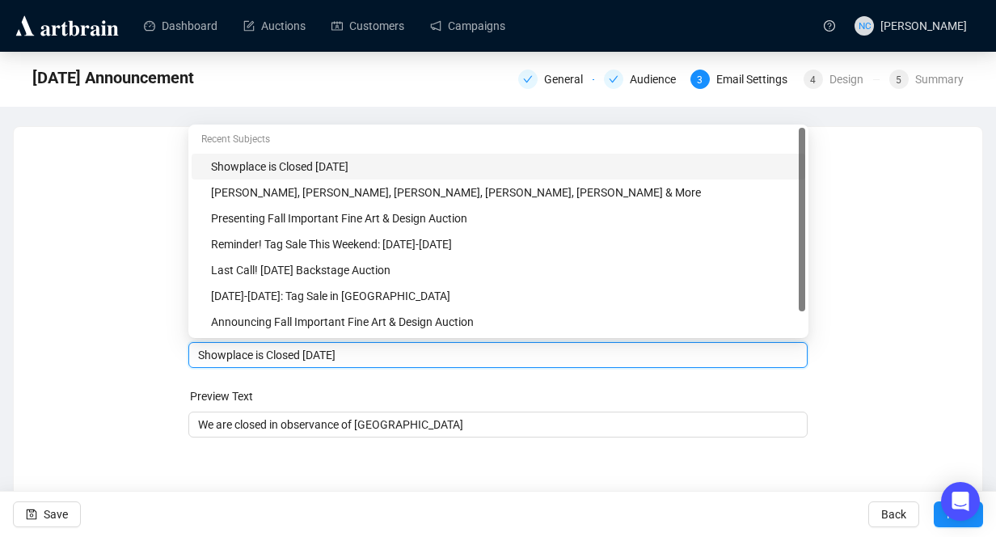
click at [256, 354] on input "Showplace is Closed [DATE]" at bounding box center [498, 355] width 601 height 18
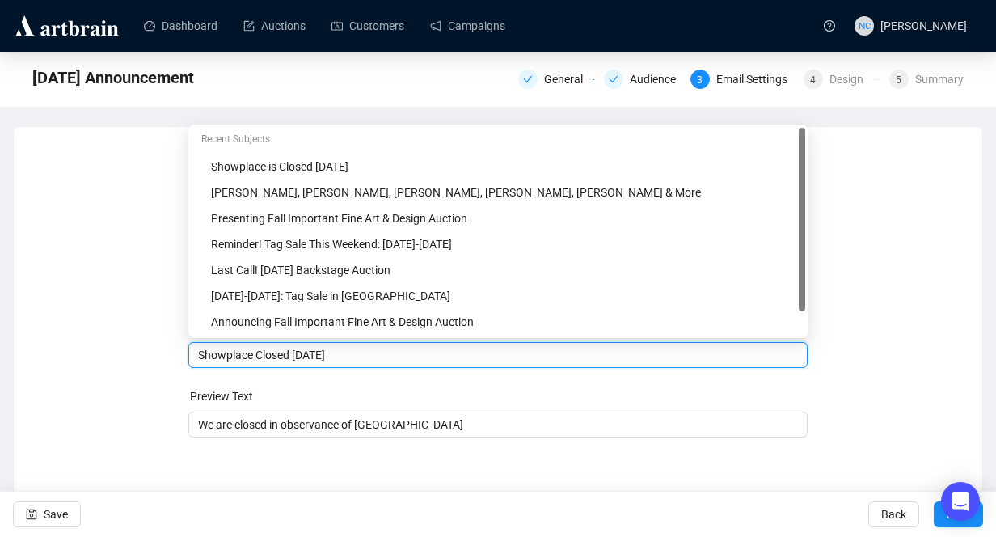
type input "Showplace Closed [DATE]"
click at [896, 356] on div "Sender Email [EMAIL_ADDRESS][DOMAIN_NAME] Sender Name Auctions at Showplace Sub…" at bounding box center [498, 301] width 930 height 310
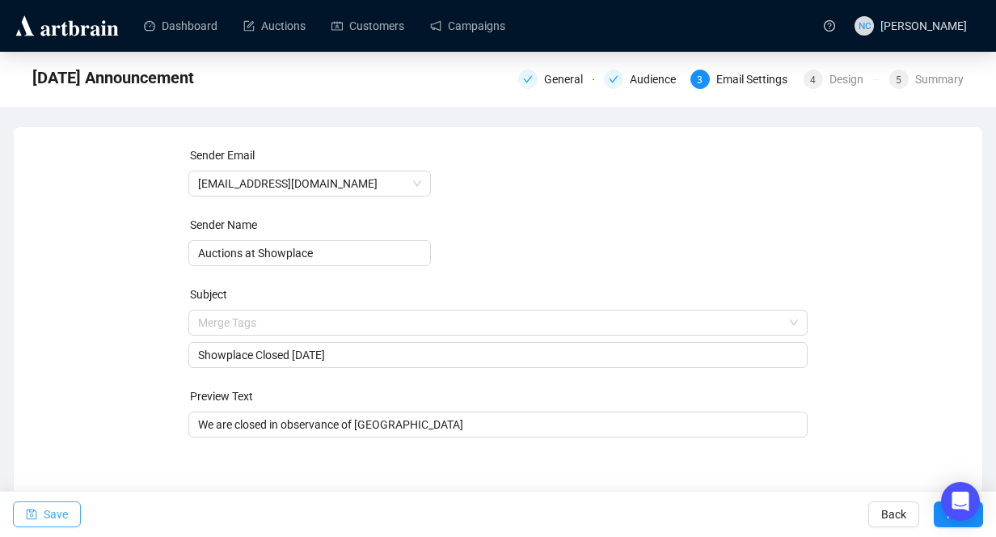
click at [42, 510] on button "Save" at bounding box center [47, 514] width 68 height 26
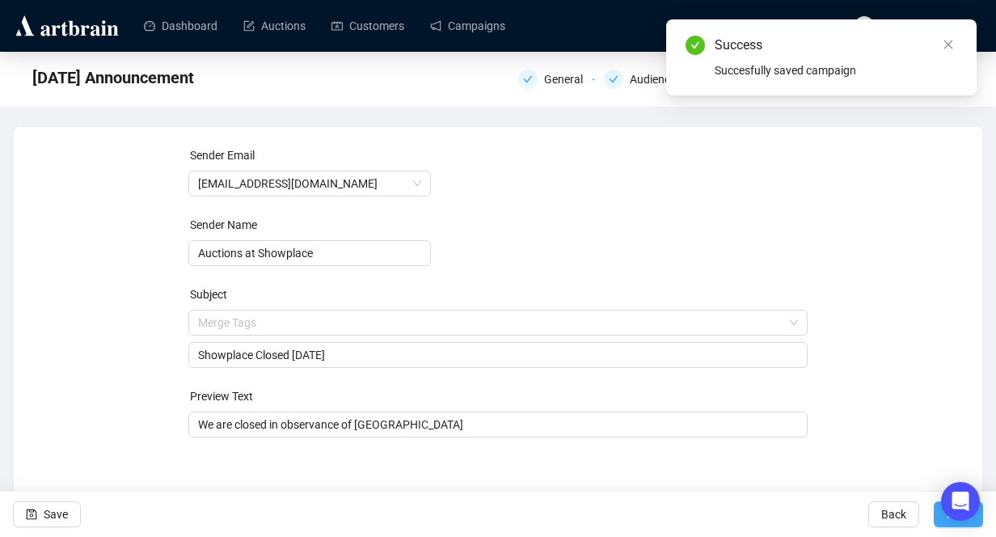
click at [938, 523] on button "Next" at bounding box center [958, 514] width 49 height 26
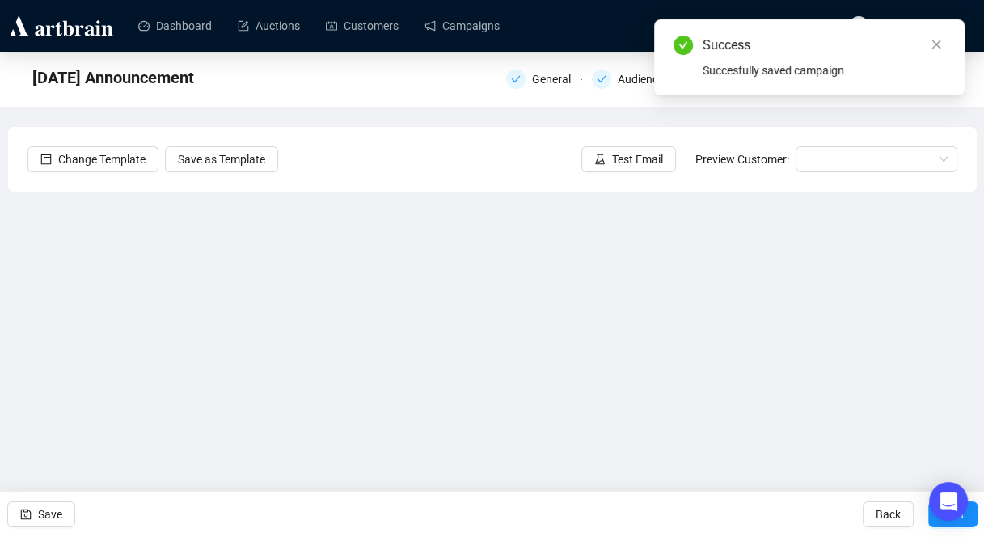
click at [938, 523] on button "Next" at bounding box center [952, 514] width 49 height 26
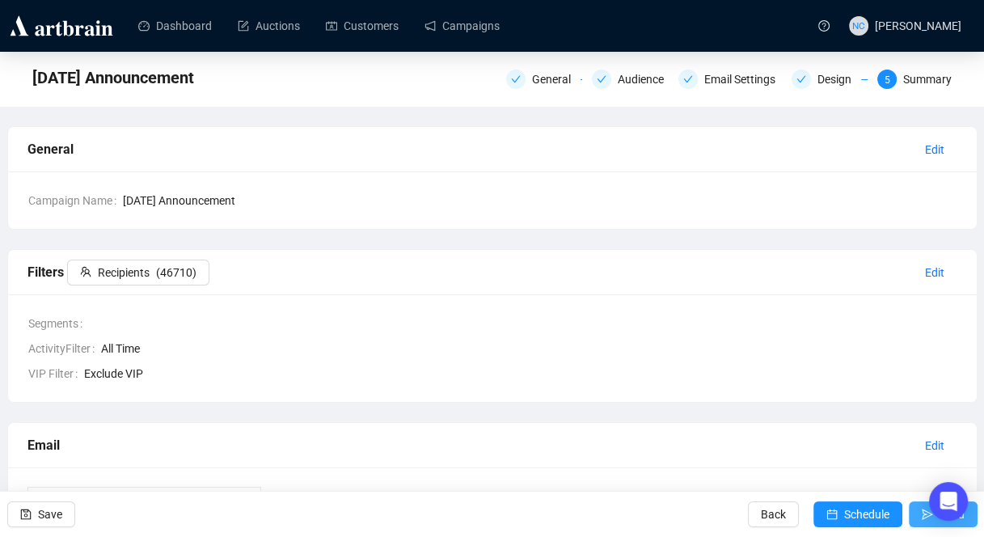
click at [916, 513] on button "Send" at bounding box center [943, 514] width 69 height 26
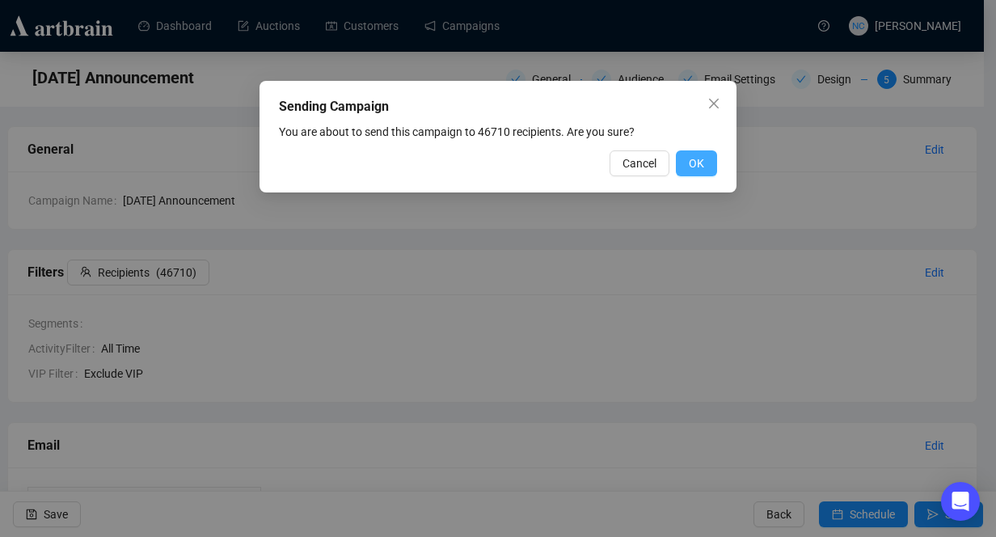
click at [695, 154] on button "OK" at bounding box center [696, 163] width 41 height 26
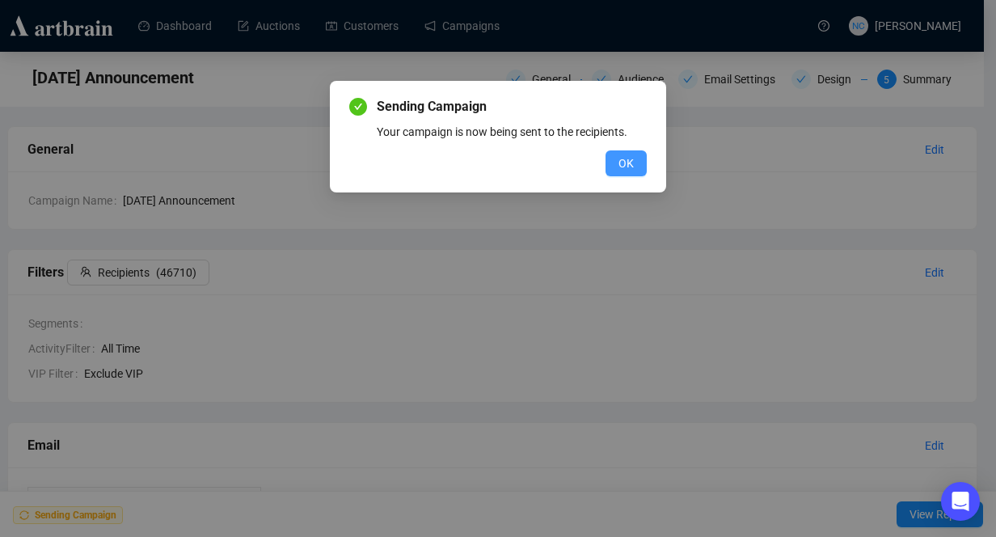
click at [625, 162] on span "OK" at bounding box center [625, 163] width 15 height 18
